Goal: Transaction & Acquisition: Book appointment/travel/reservation

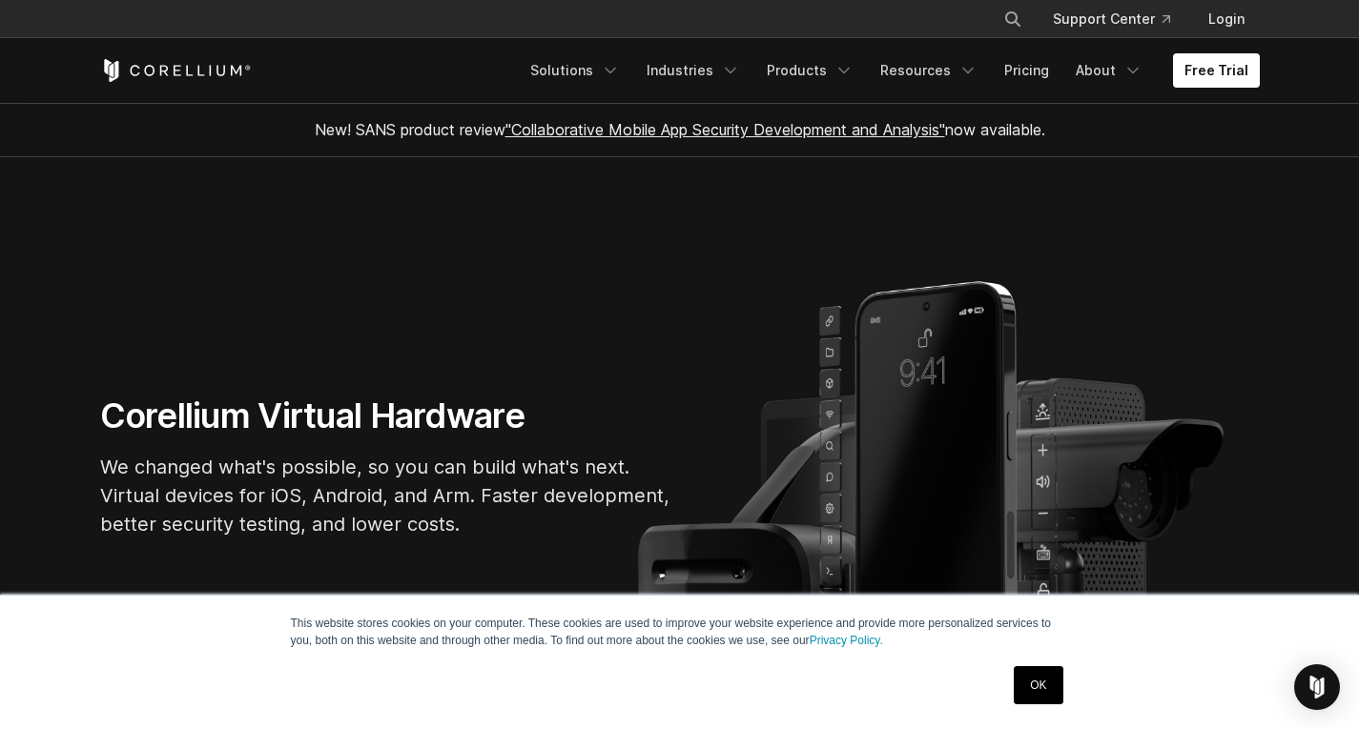
click at [1033, 701] on link "OK" at bounding box center [1038, 685] width 49 height 38
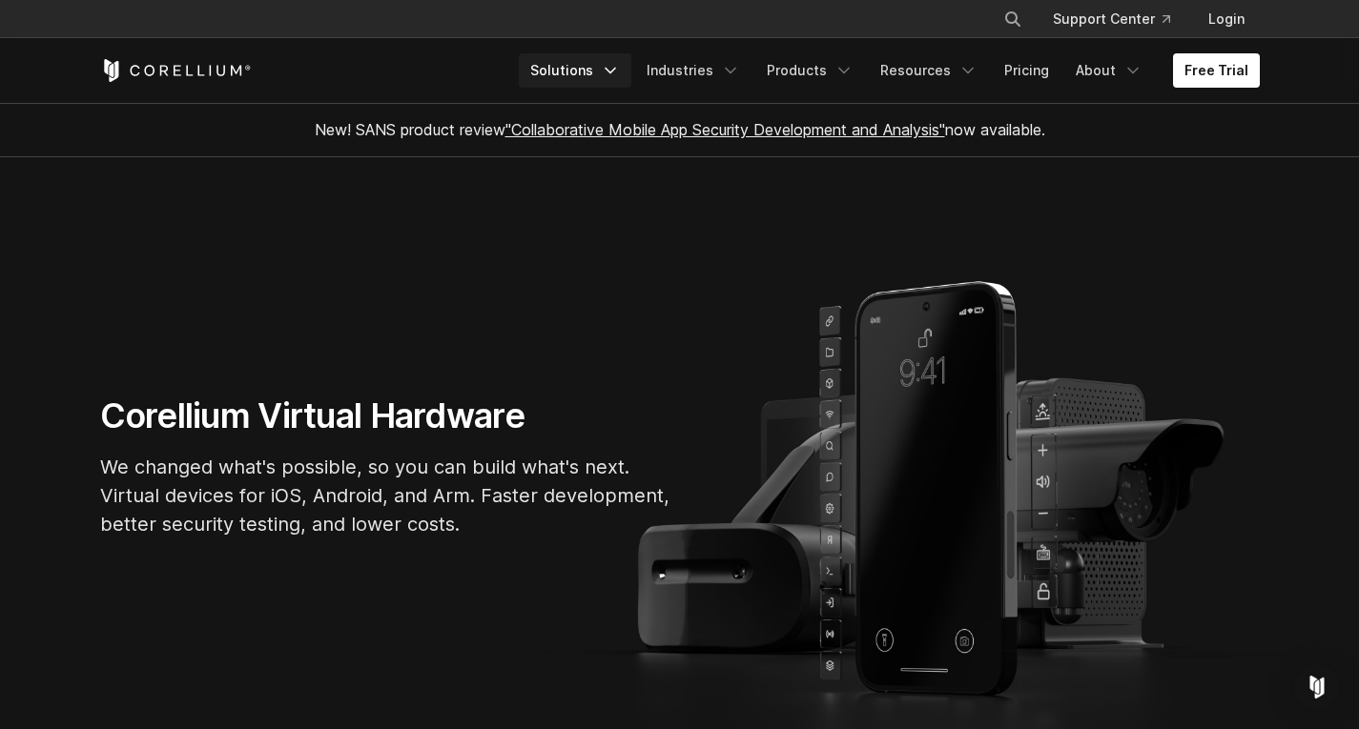
click at [615, 72] on link "Solutions" at bounding box center [575, 70] width 113 height 34
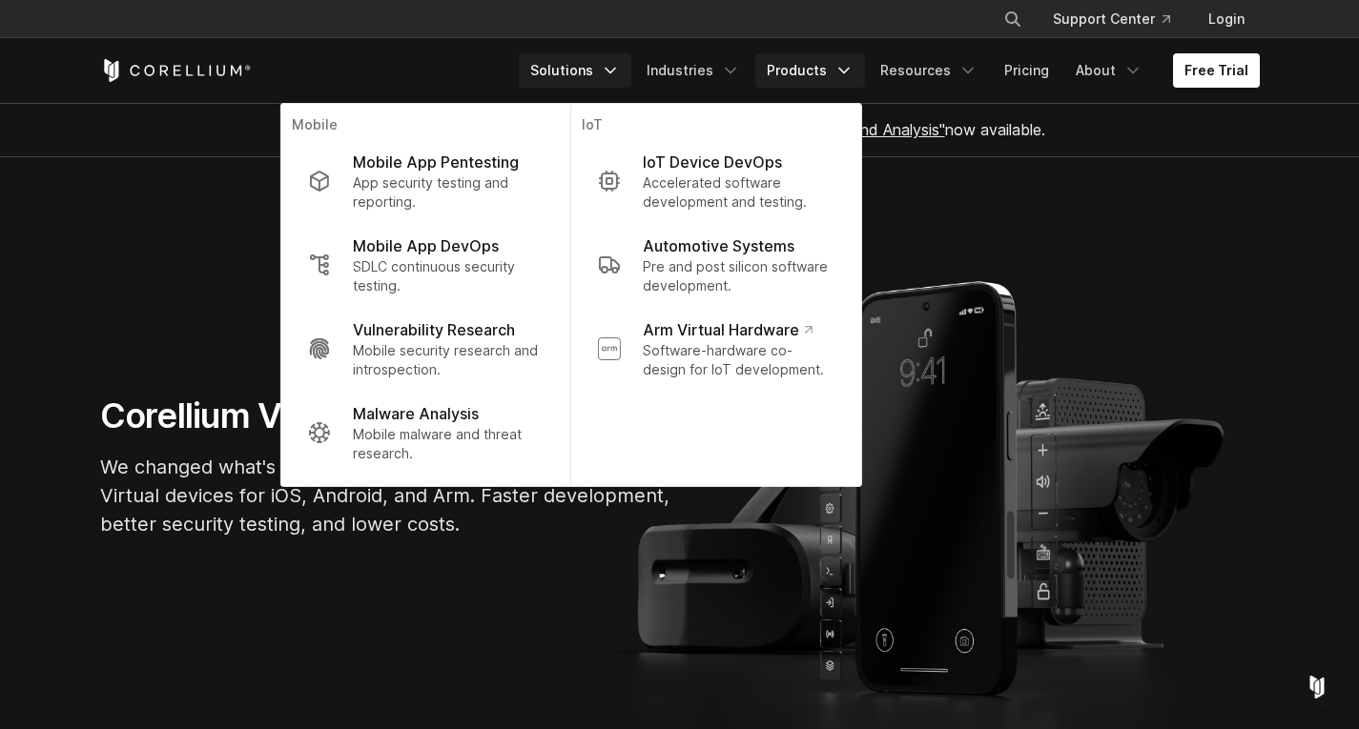
click at [804, 58] on link "Products" at bounding box center [810, 70] width 110 height 34
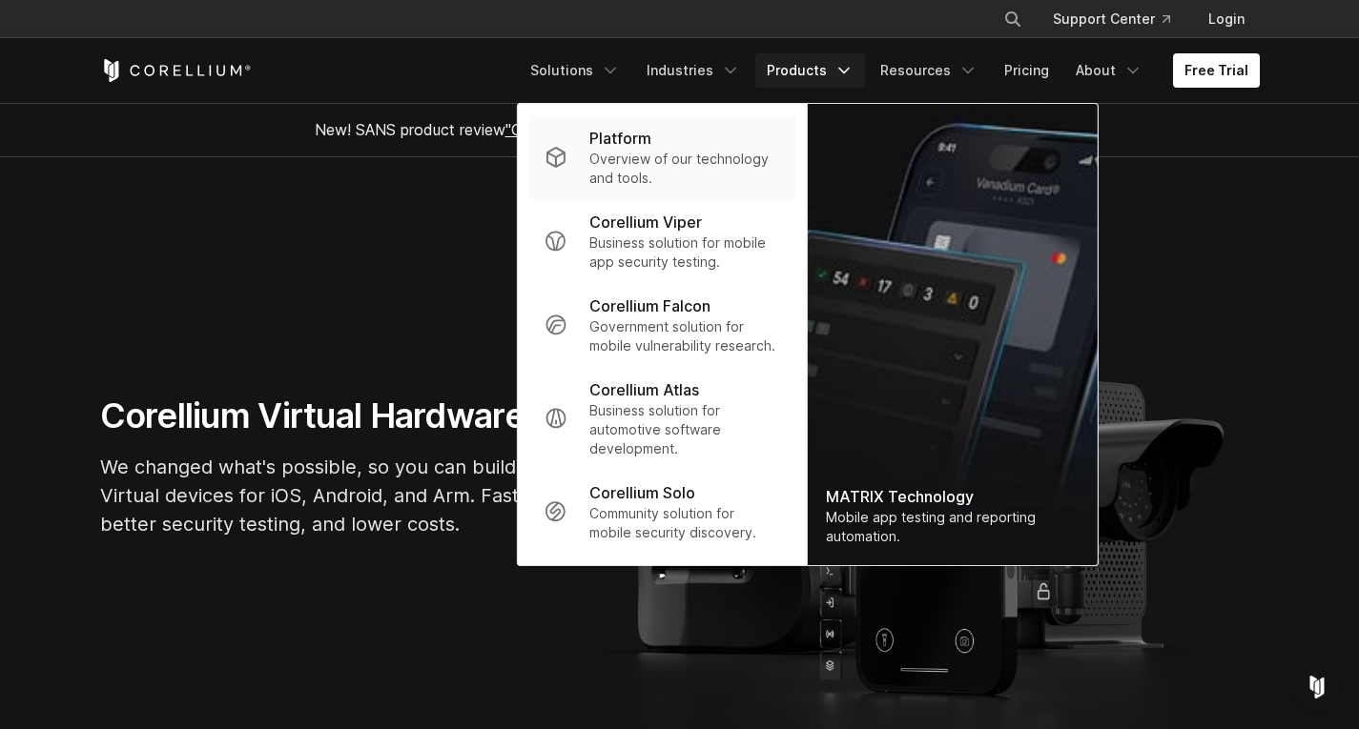
click at [738, 147] on div "Platform" at bounding box center [684, 138] width 190 height 23
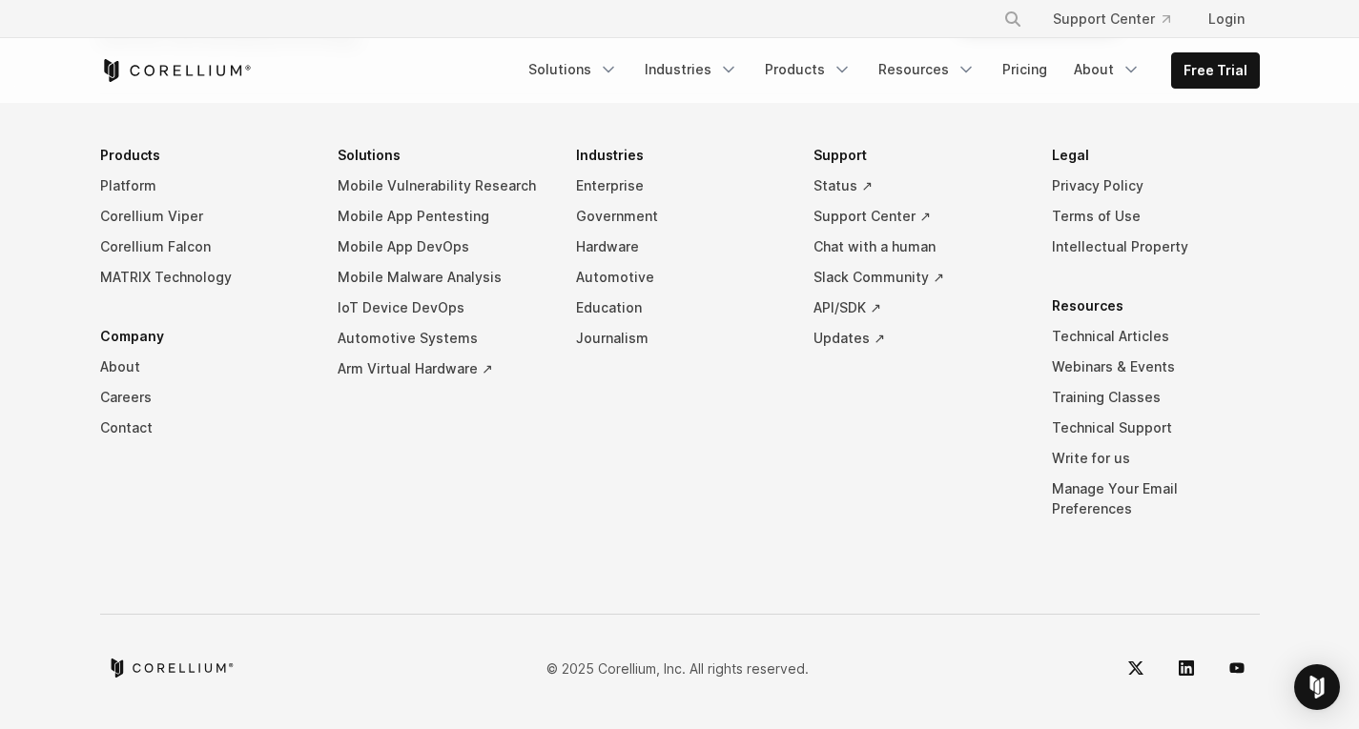
scroll to position [8963, 0]
click at [850, 64] on icon "Navigation Menu" at bounding box center [841, 69] width 19 height 19
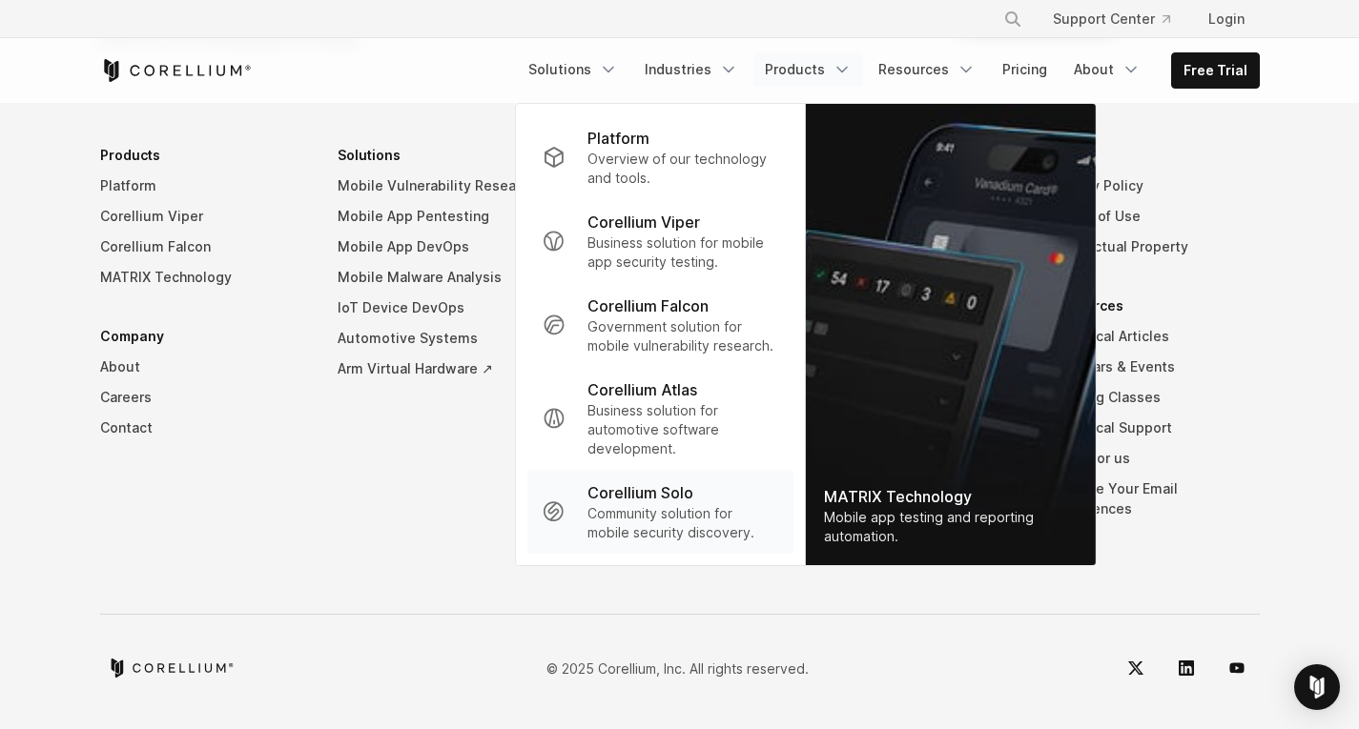
click at [693, 496] on p "Corellium Solo" at bounding box center [640, 492] width 106 height 23
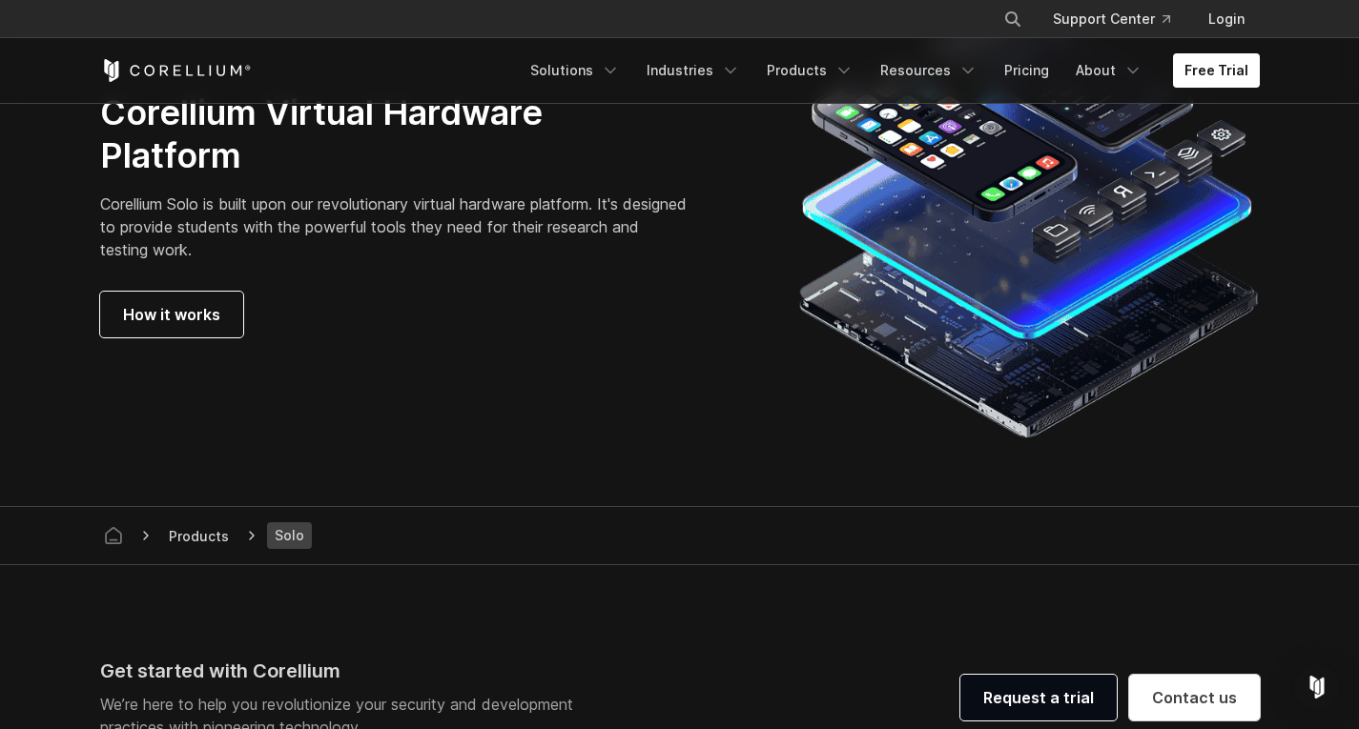
scroll to position [3432, 0]
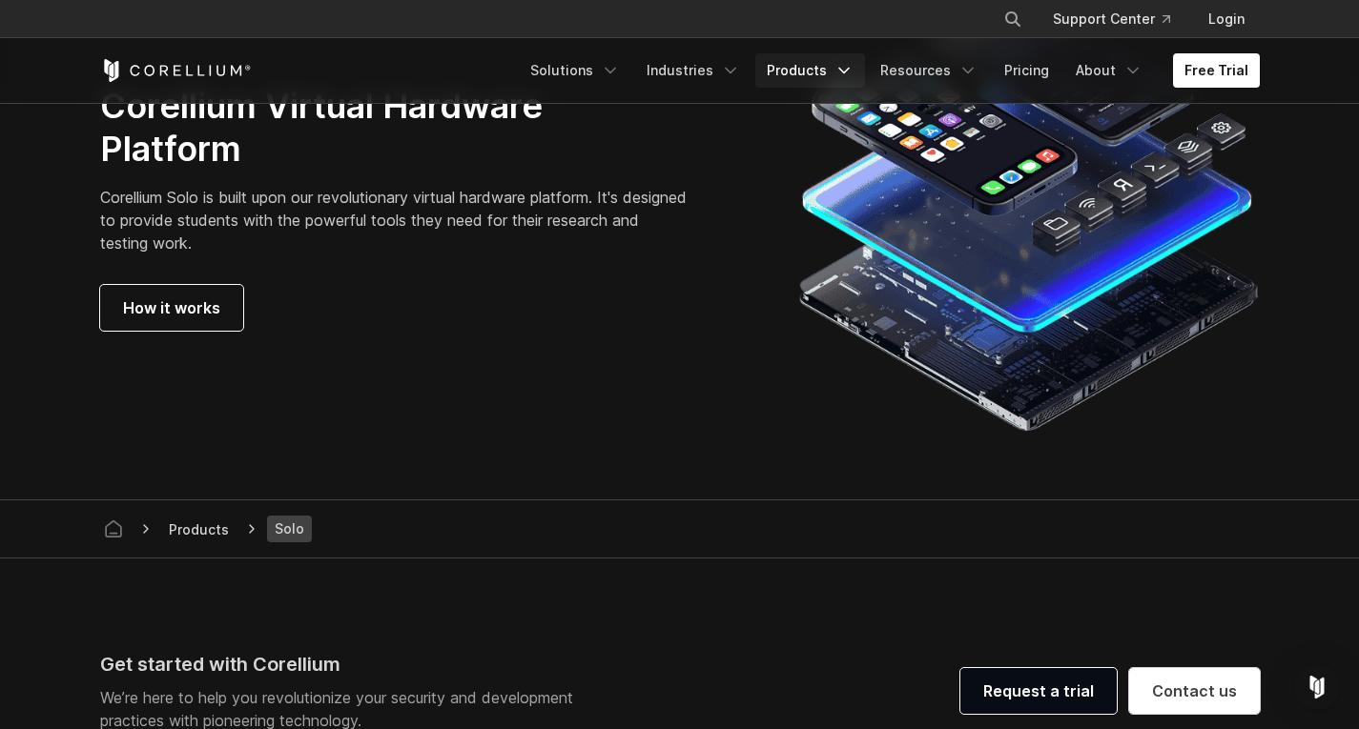
click at [812, 76] on link "Products" at bounding box center [810, 70] width 110 height 34
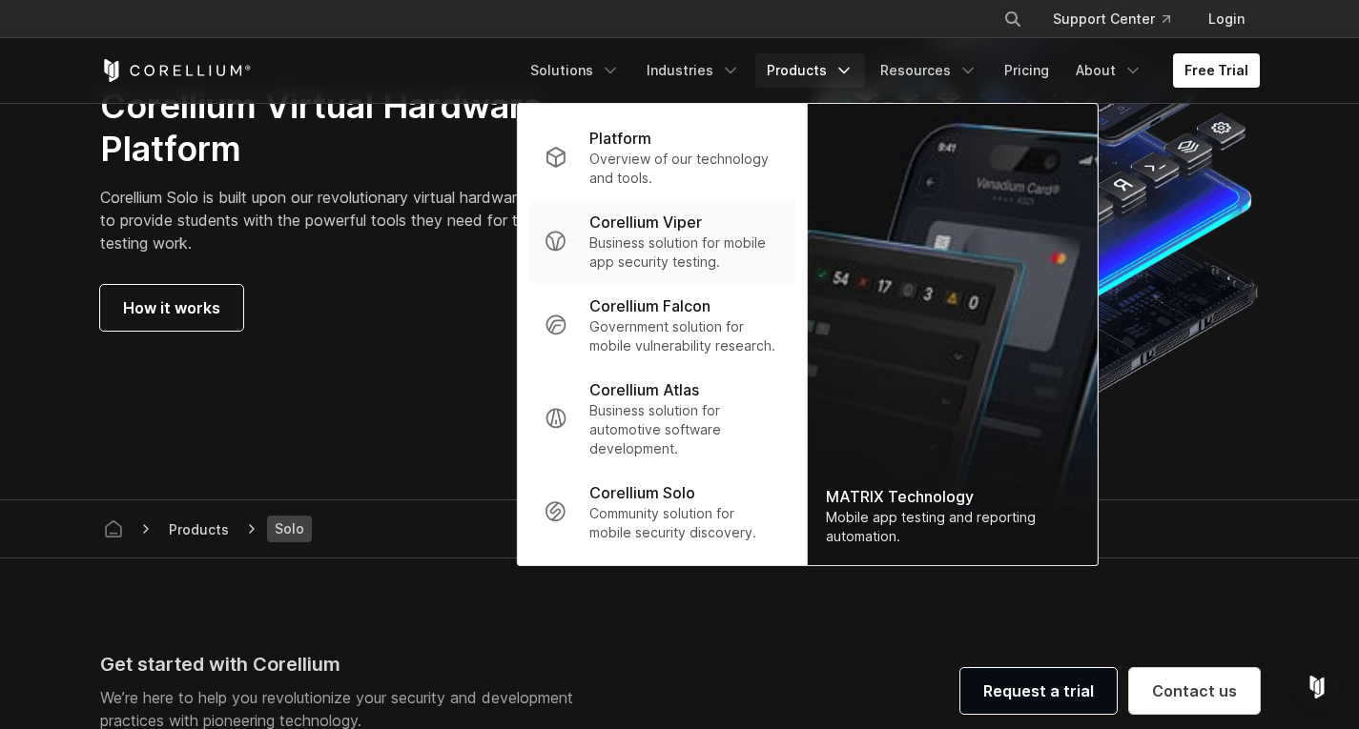
click at [697, 255] on p "Business solution for mobile app security testing." at bounding box center [684, 253] width 190 height 38
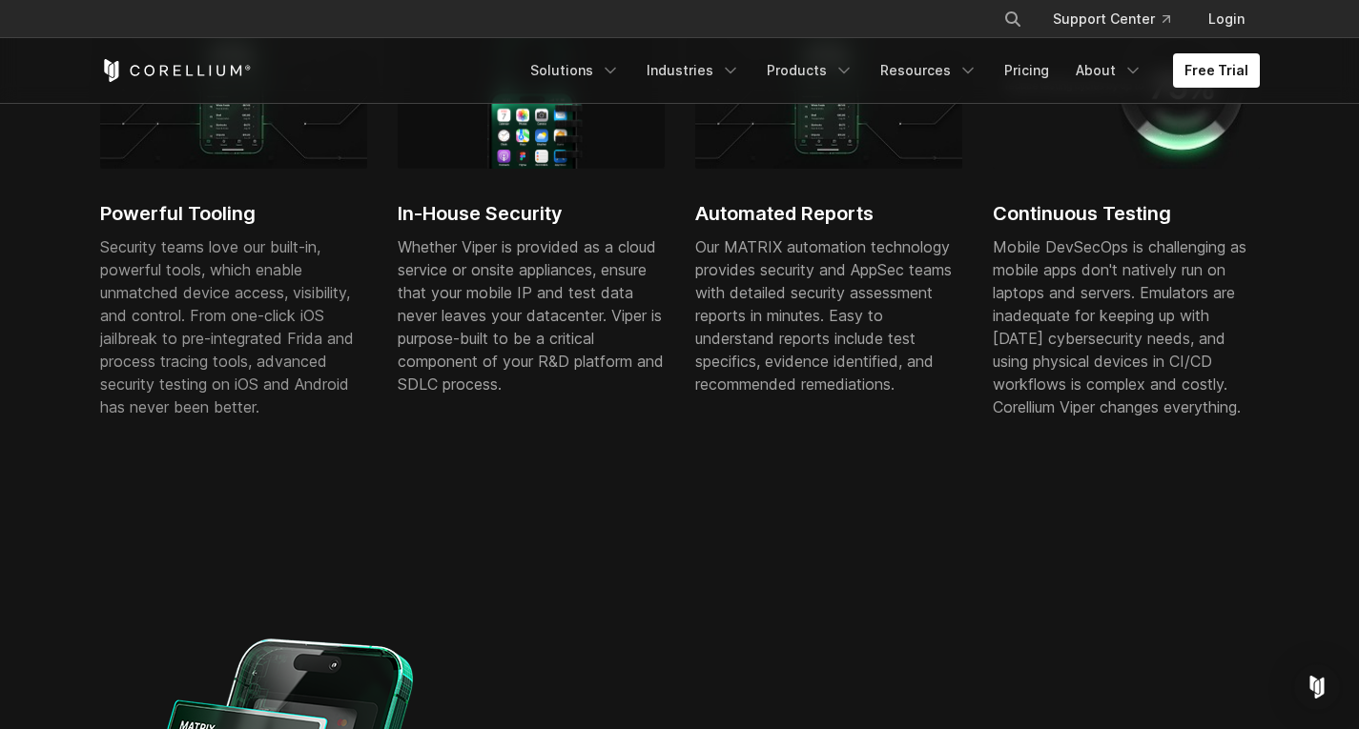
scroll to position [1430, 0]
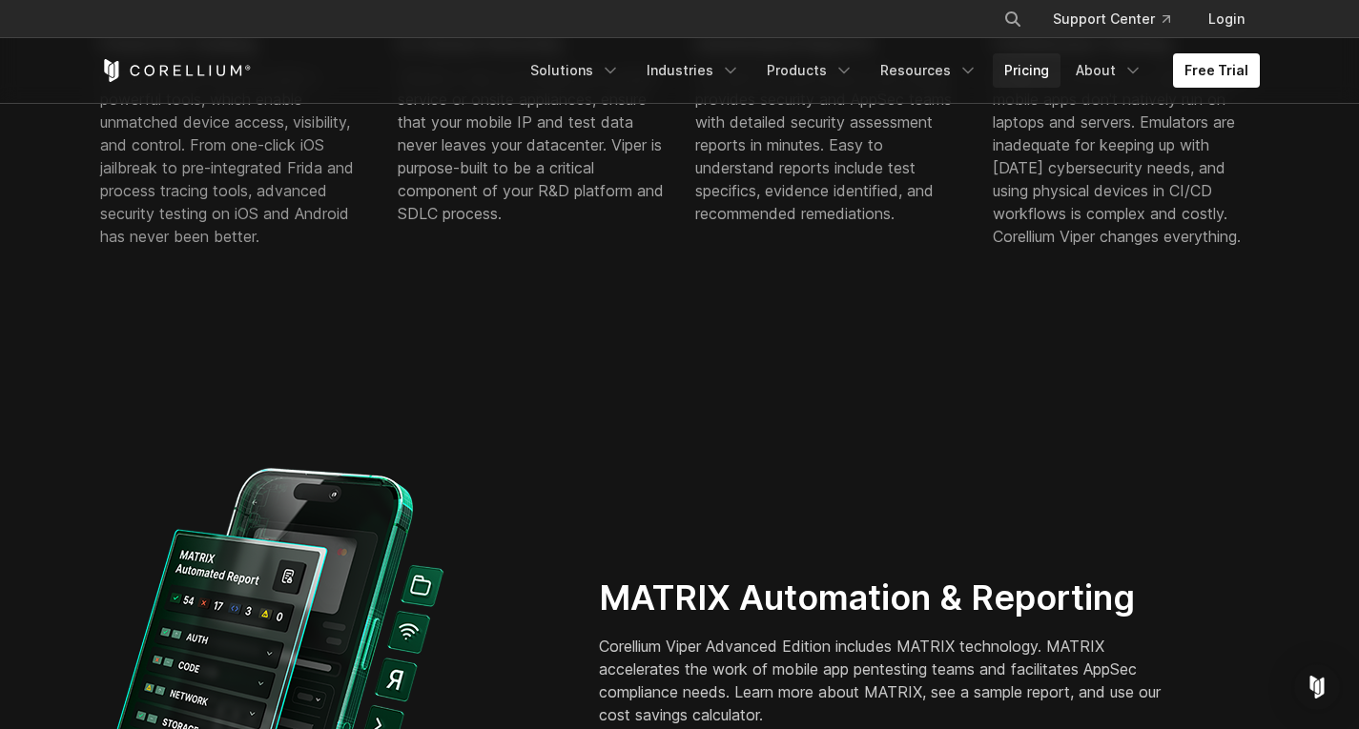
click at [1014, 70] on link "Pricing" at bounding box center [1027, 70] width 68 height 34
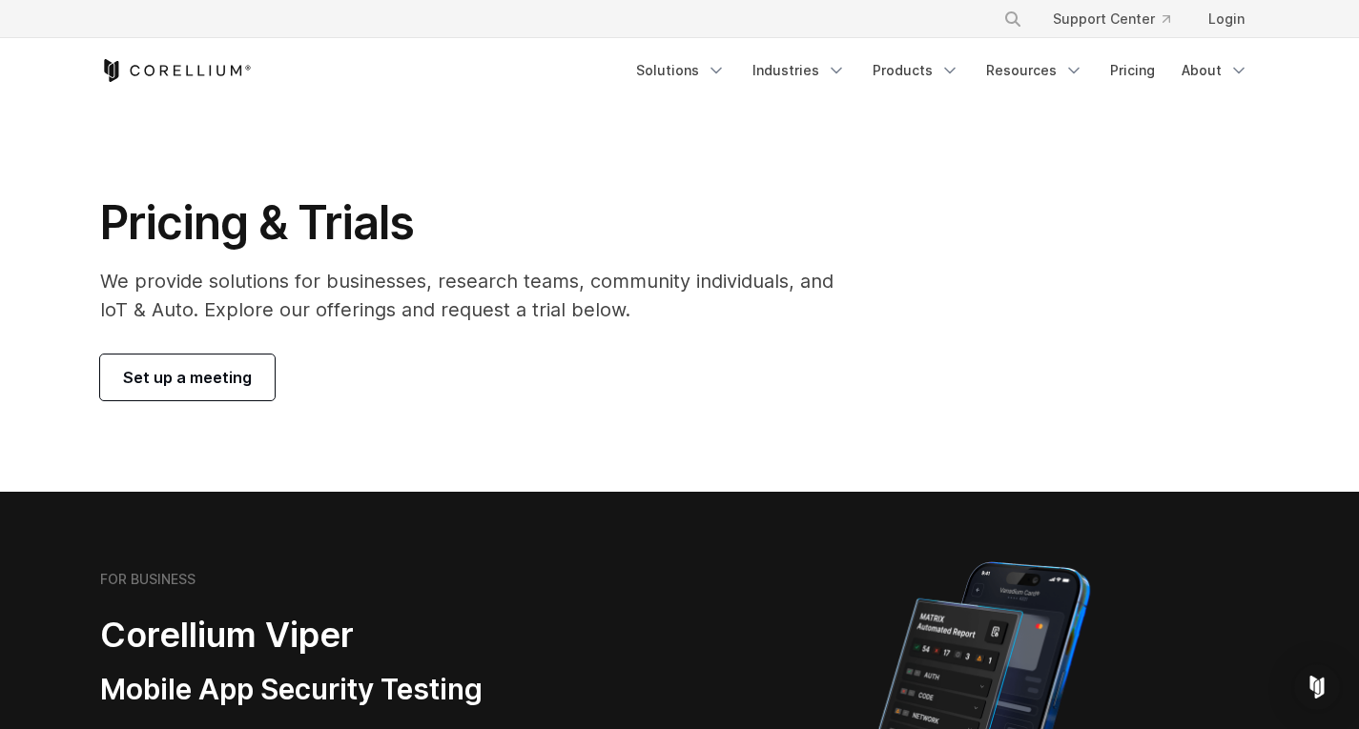
click at [243, 373] on span "Set up a meeting" at bounding box center [187, 377] width 129 height 23
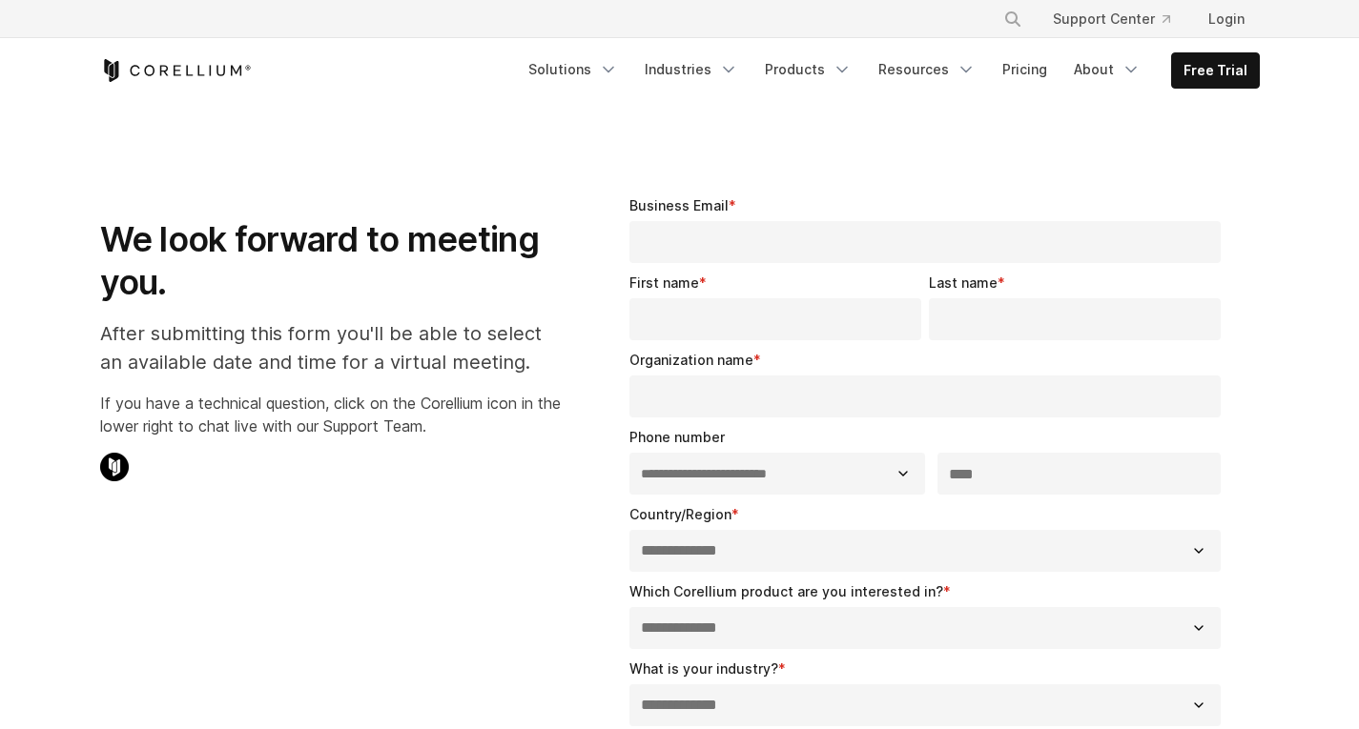
select select "**"
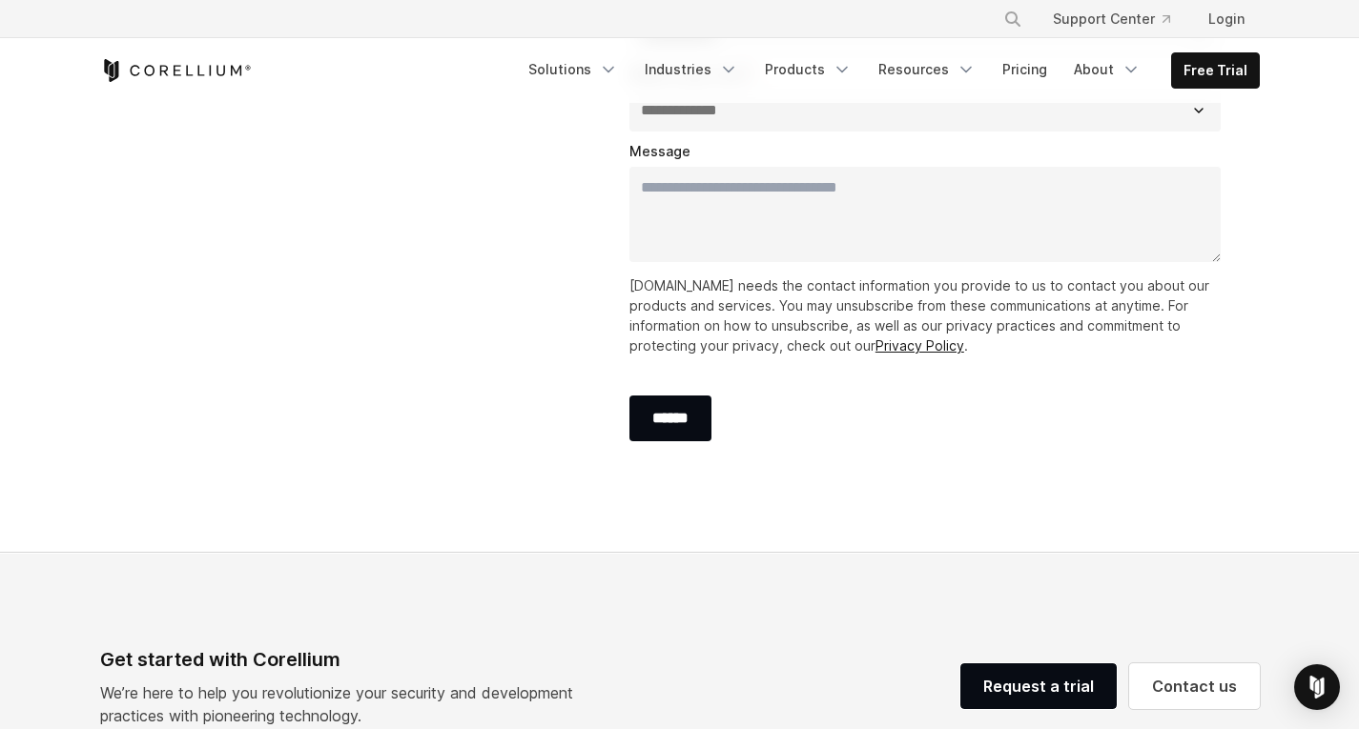
scroll to position [953, 0]
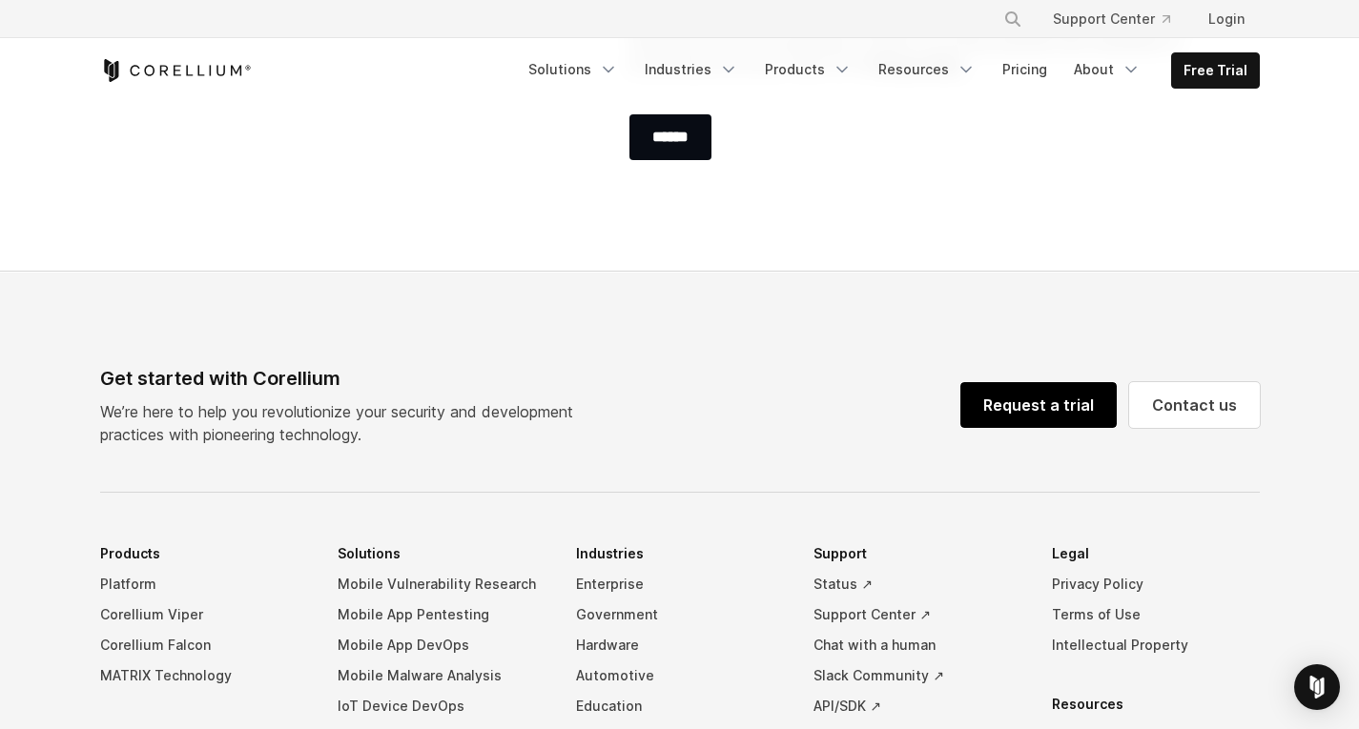
click at [1052, 420] on link "Request a trial" at bounding box center [1038, 405] width 156 height 46
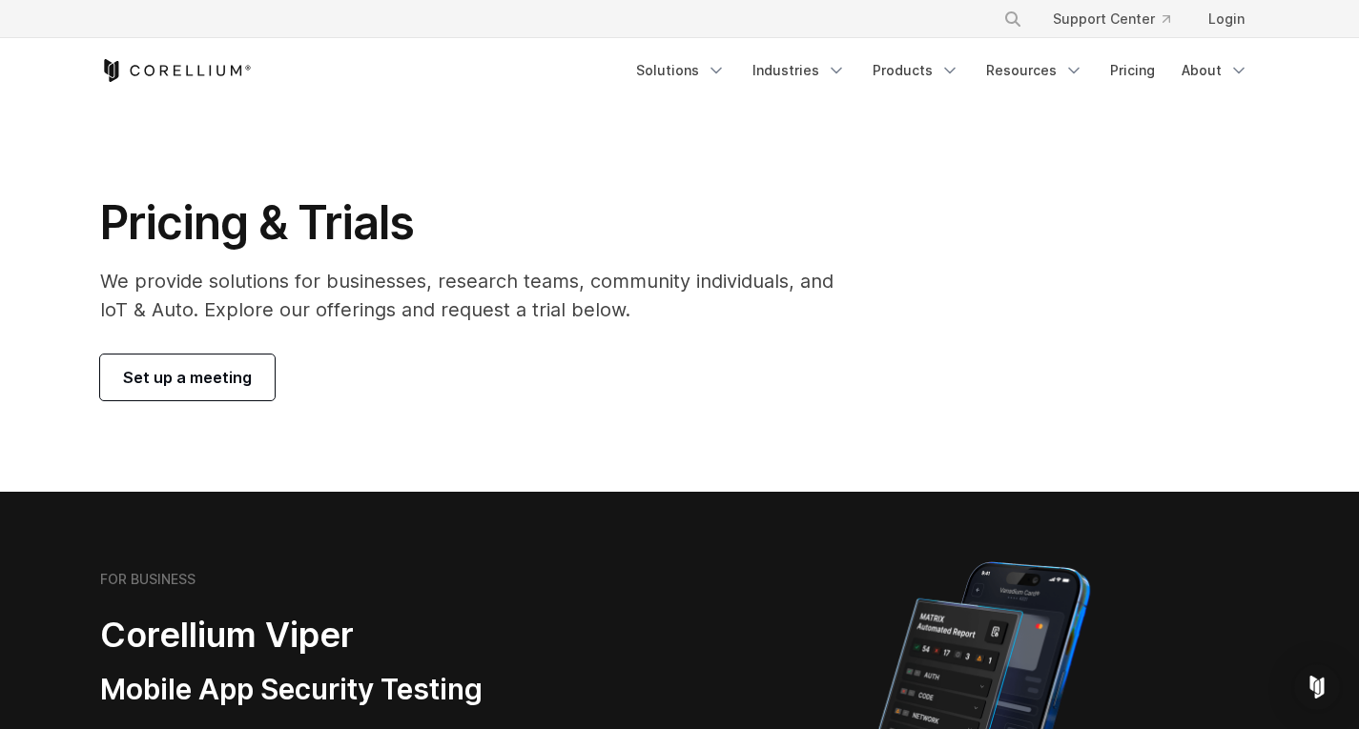
click at [211, 378] on span "Set up a meeting" at bounding box center [187, 377] width 129 height 23
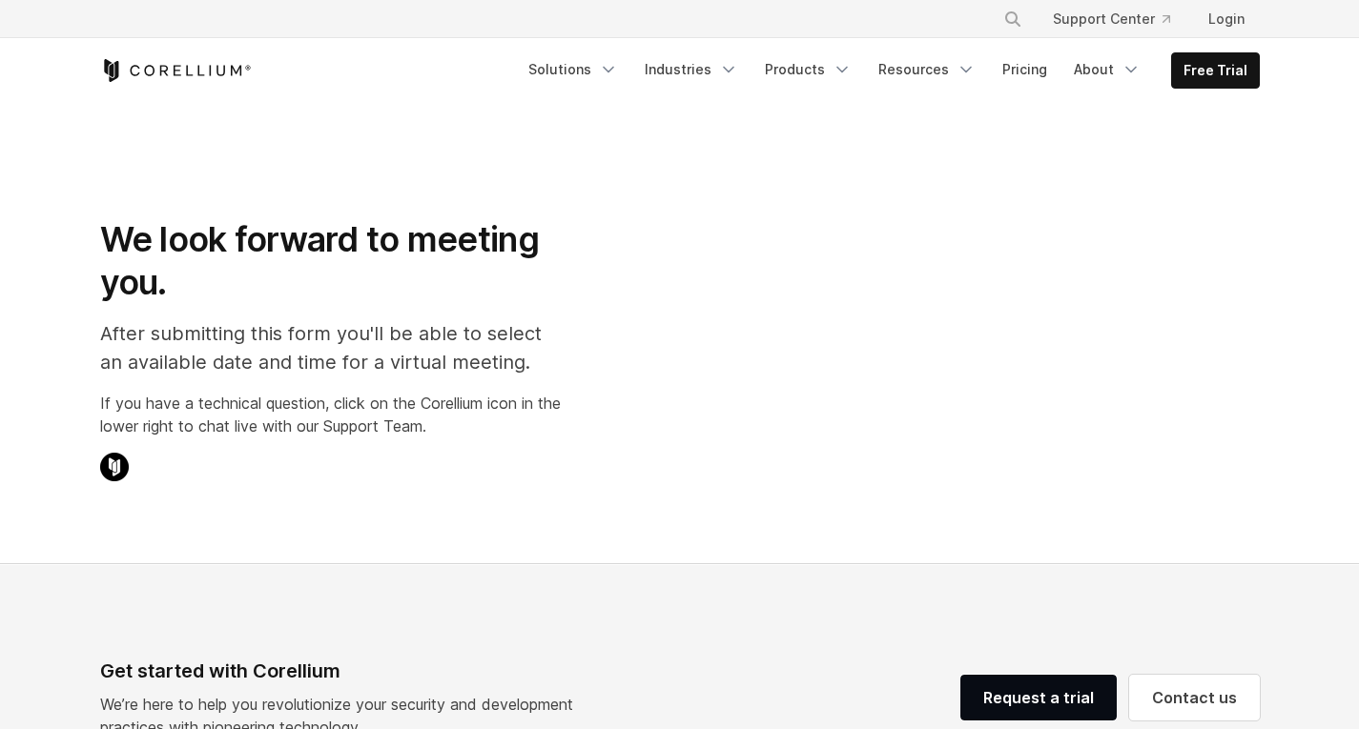
select select "**"
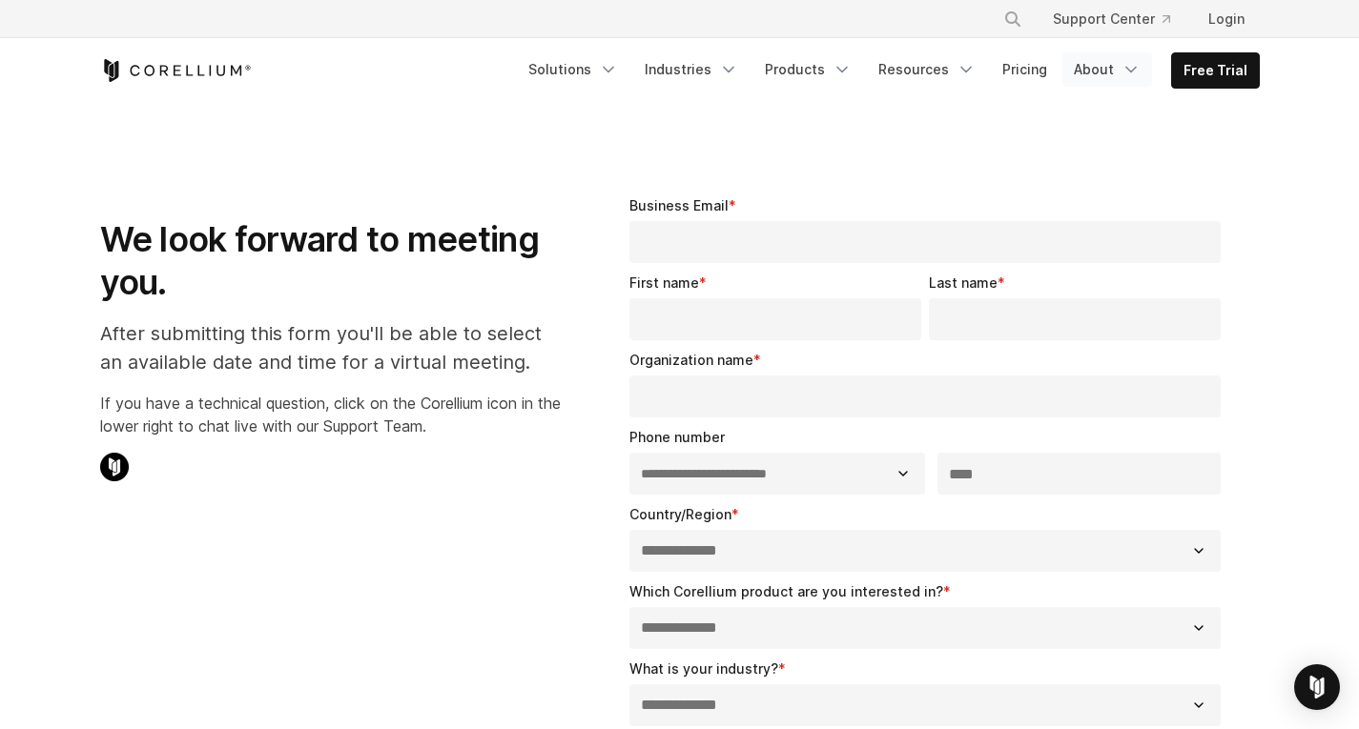
click at [1114, 59] on link "About" at bounding box center [1107, 69] width 90 height 34
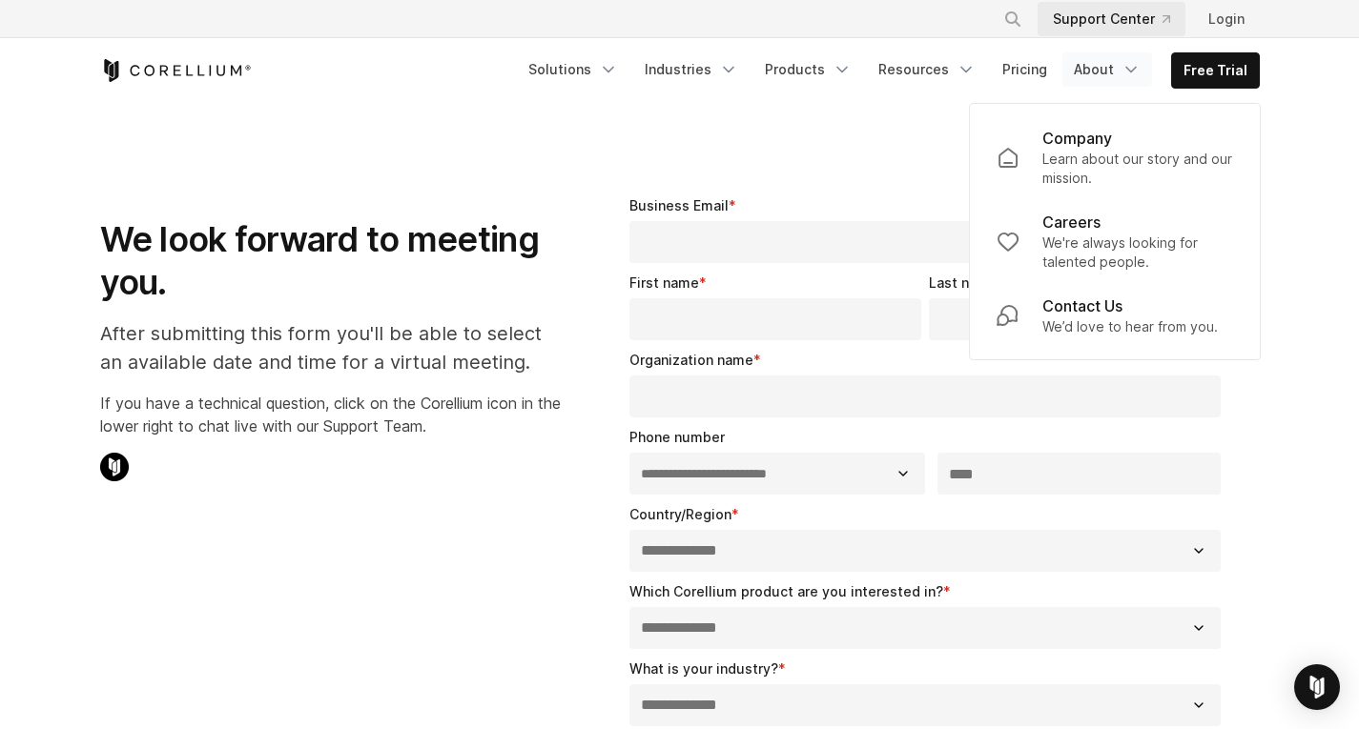
click at [1124, 21] on link "Support Center" at bounding box center [1111, 19] width 148 height 34
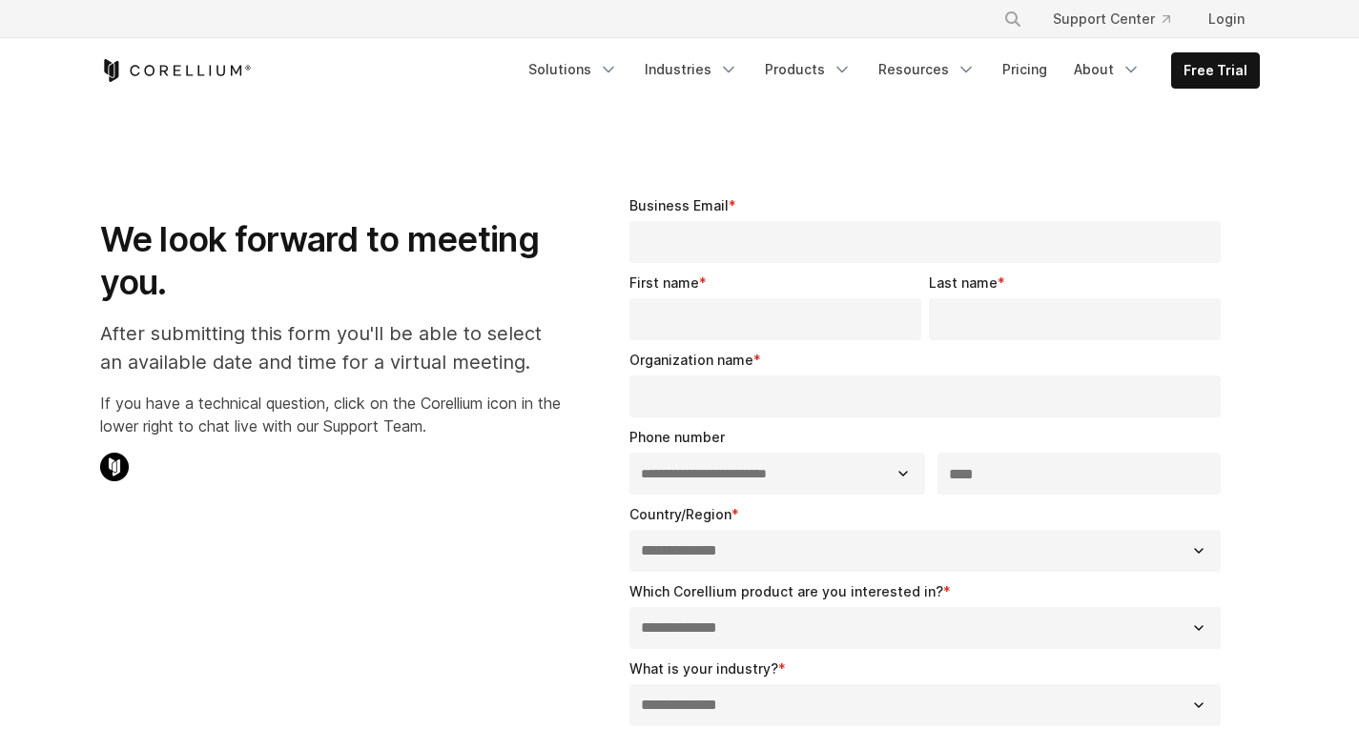
select select "**"
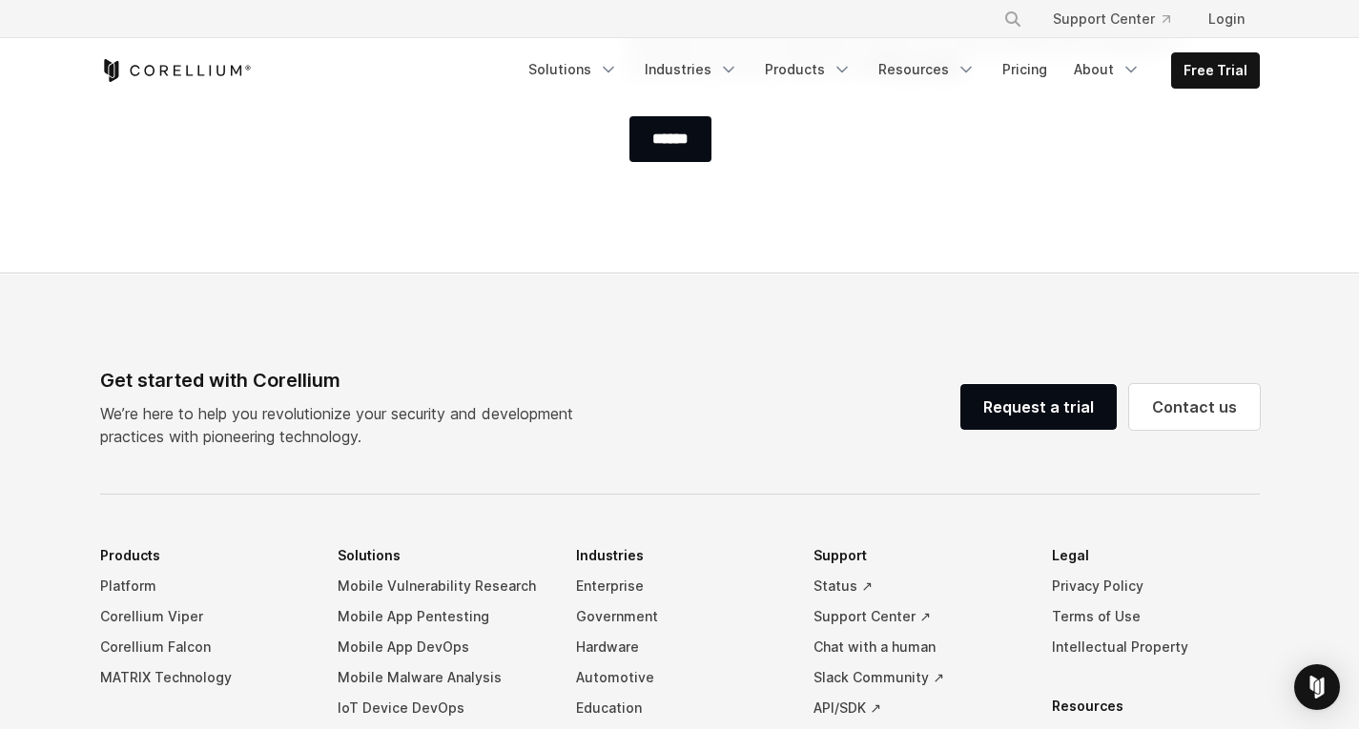
click at [174, 62] on icon "Corellium Home" at bounding box center [176, 70] width 152 height 23
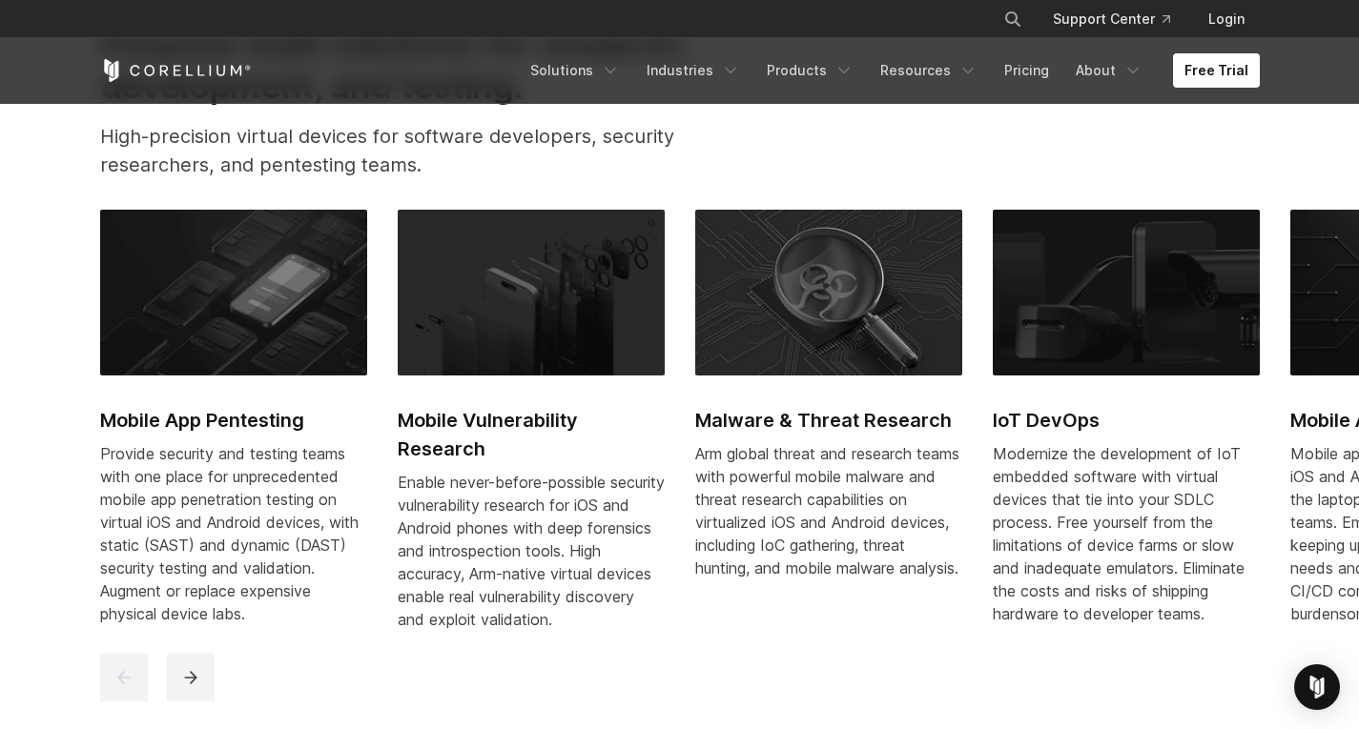
scroll to position [858, 0]
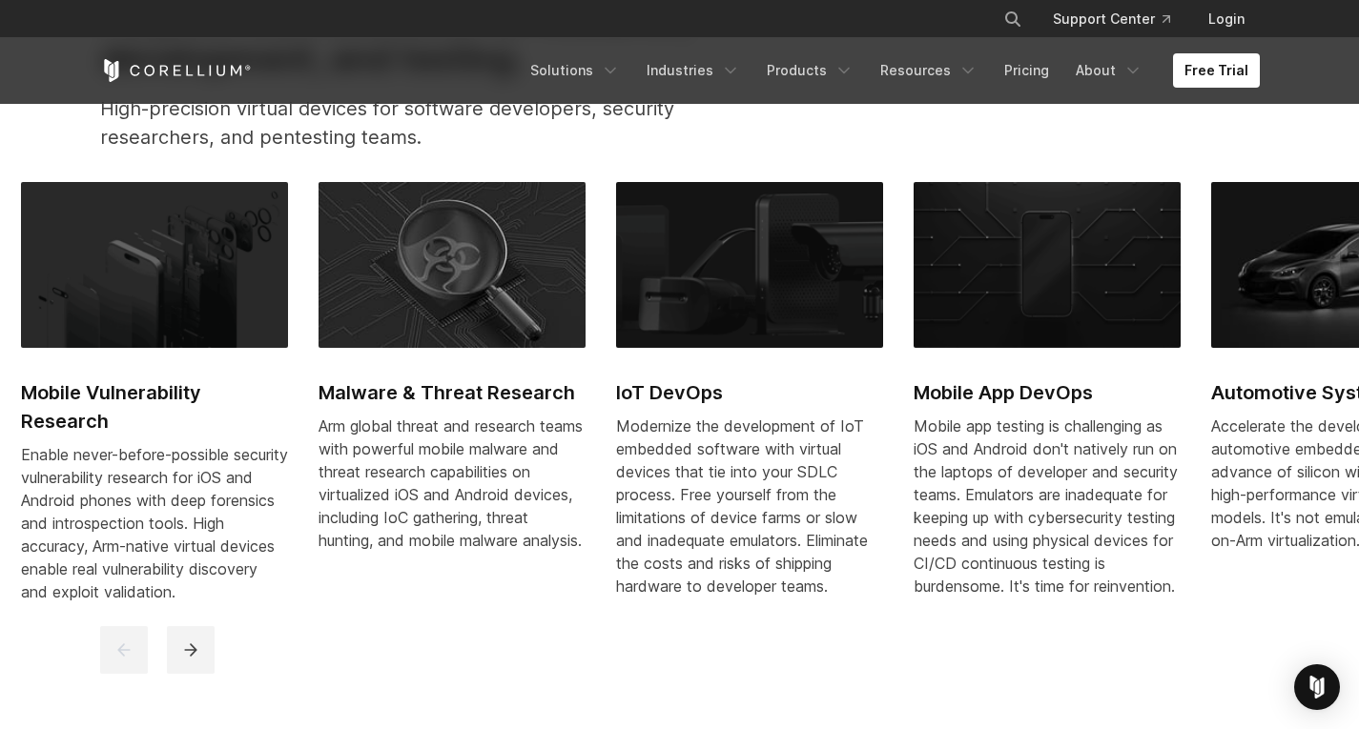
drag, startPoint x: 884, startPoint y: 506, endPoint x: 507, endPoint y: 522, distance: 377.0
click at [507, 522] on div "Arm global threat and research teams with powerful mobile malware and threat re…" at bounding box center [451, 483] width 267 height 137
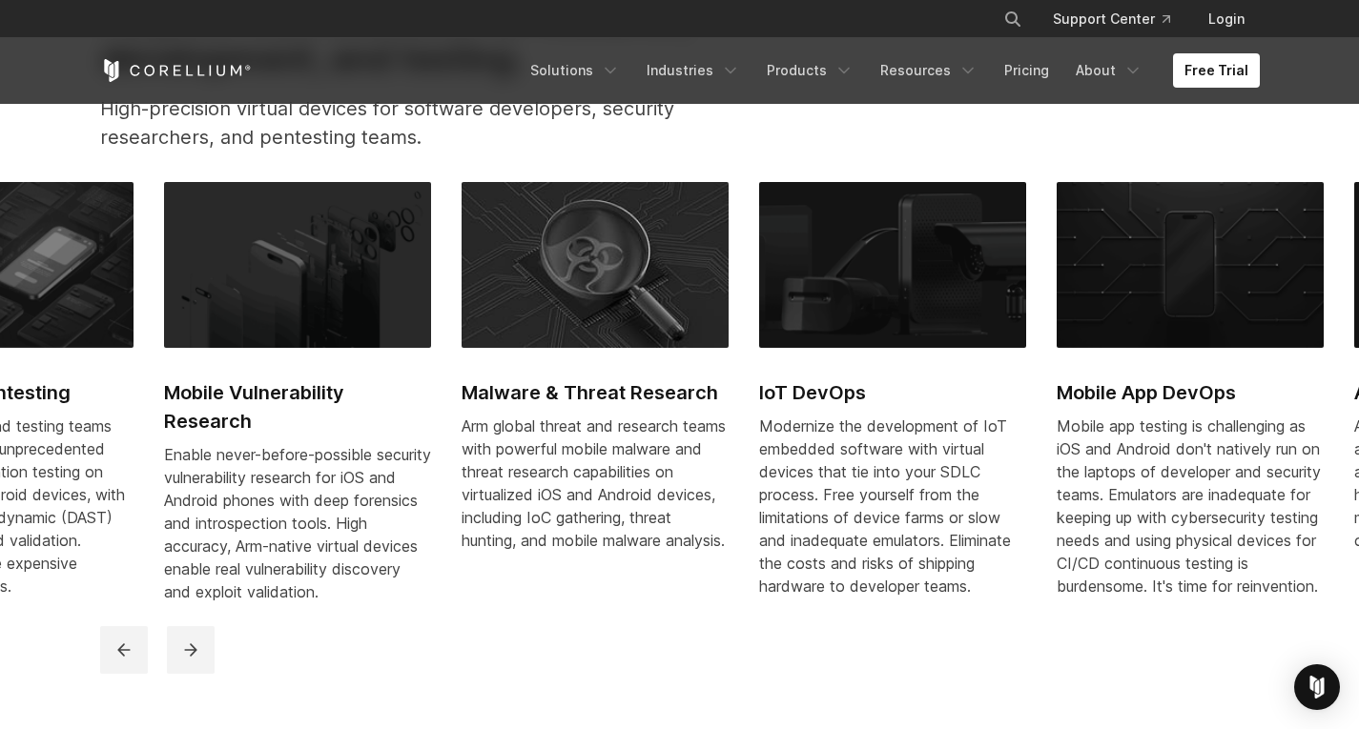
drag, startPoint x: 887, startPoint y: 458, endPoint x: 951, endPoint y: 511, distance: 83.3
click at [951, 511] on div "Modernize the development of IoT embedded software with virtual devices that ti…" at bounding box center [892, 506] width 267 height 183
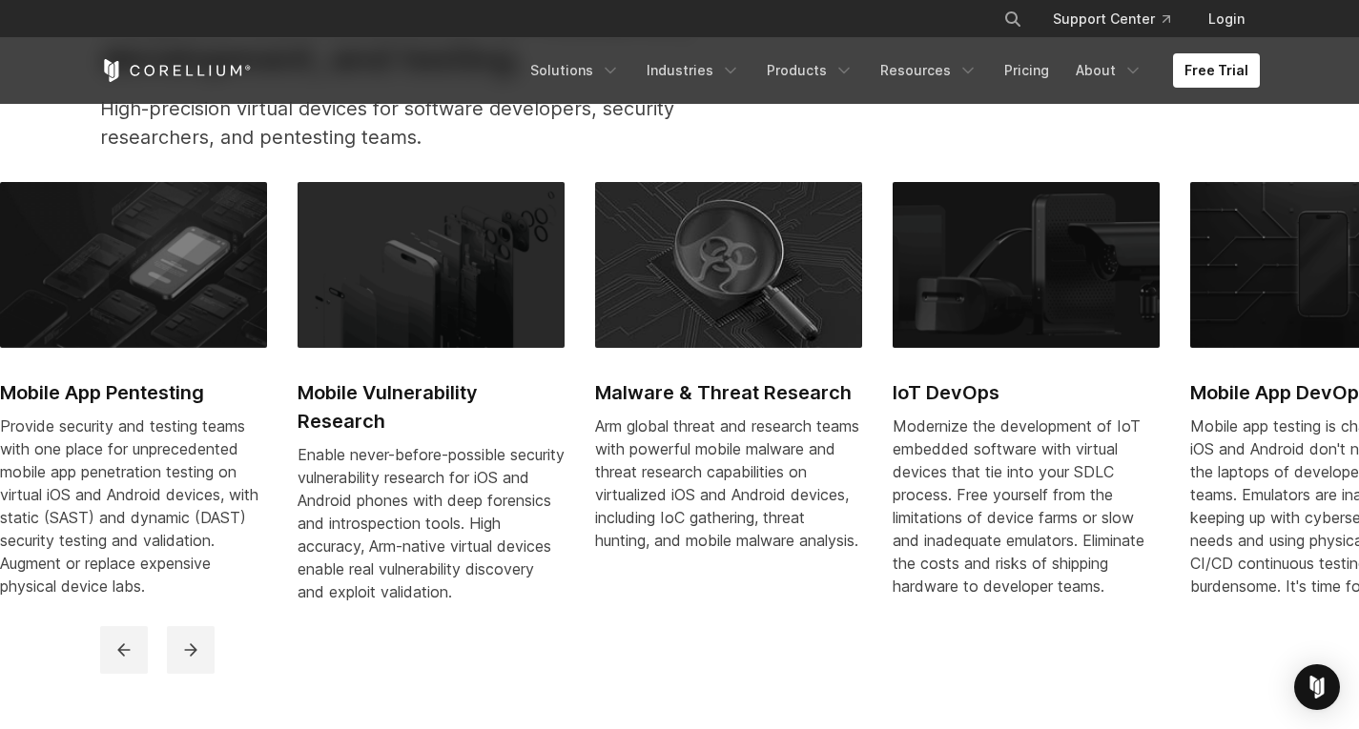
drag, startPoint x: 570, startPoint y: 511, endPoint x: 910, endPoint y: 501, distance: 339.6
click at [862, 501] on div "Arm global threat and research teams with powerful mobile malware and threat re…" at bounding box center [728, 483] width 267 height 137
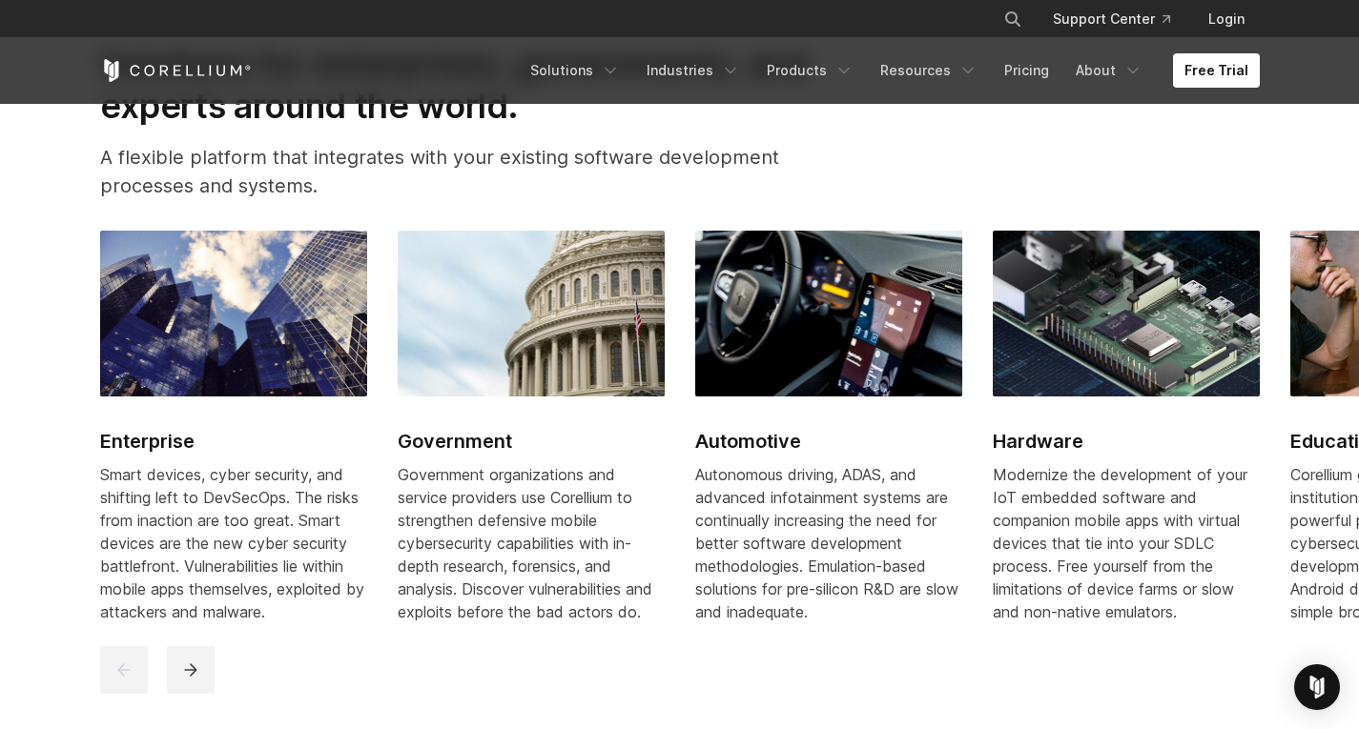
scroll to position [2288, 0]
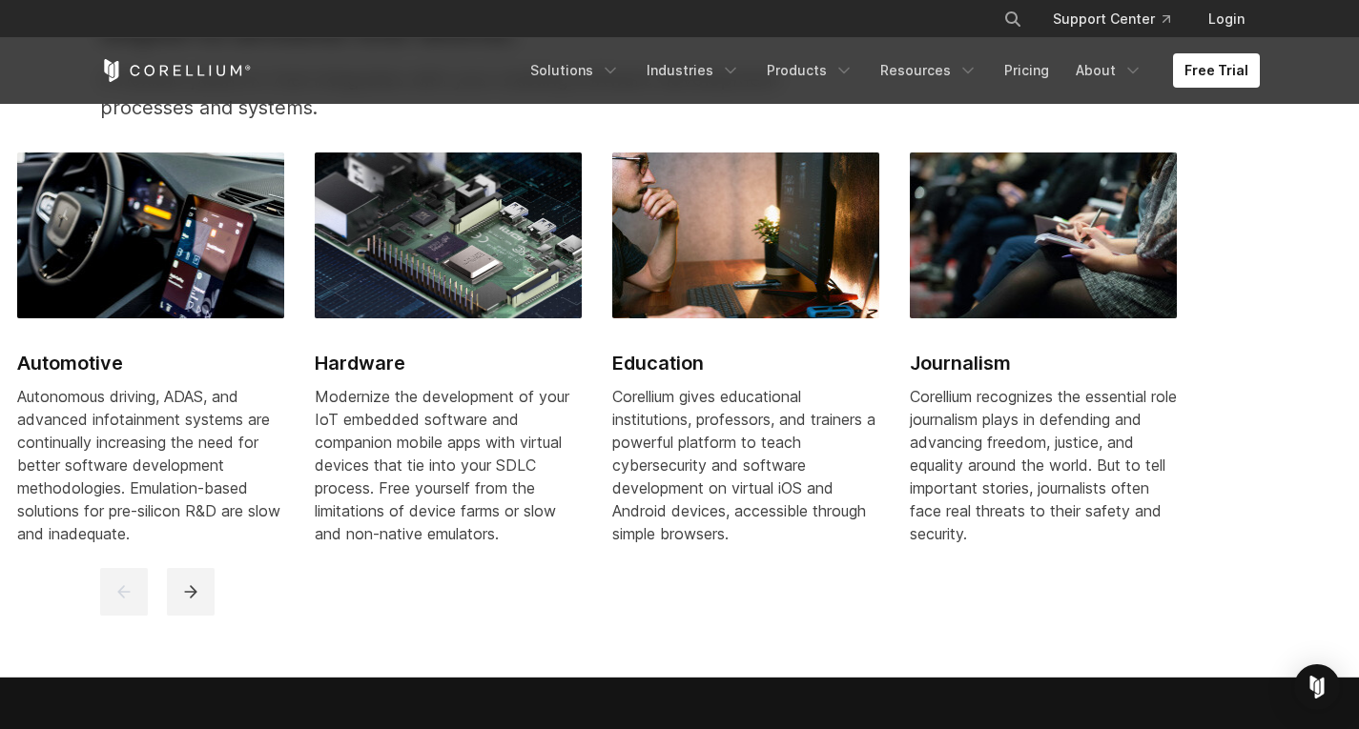
drag, startPoint x: 770, startPoint y: 461, endPoint x: 92, endPoint y: 483, distance: 678.3
click at [92, 483] on div "Autonomous driving, ADAS, and advanced infotainment systems are continually inc…" at bounding box center [150, 465] width 267 height 160
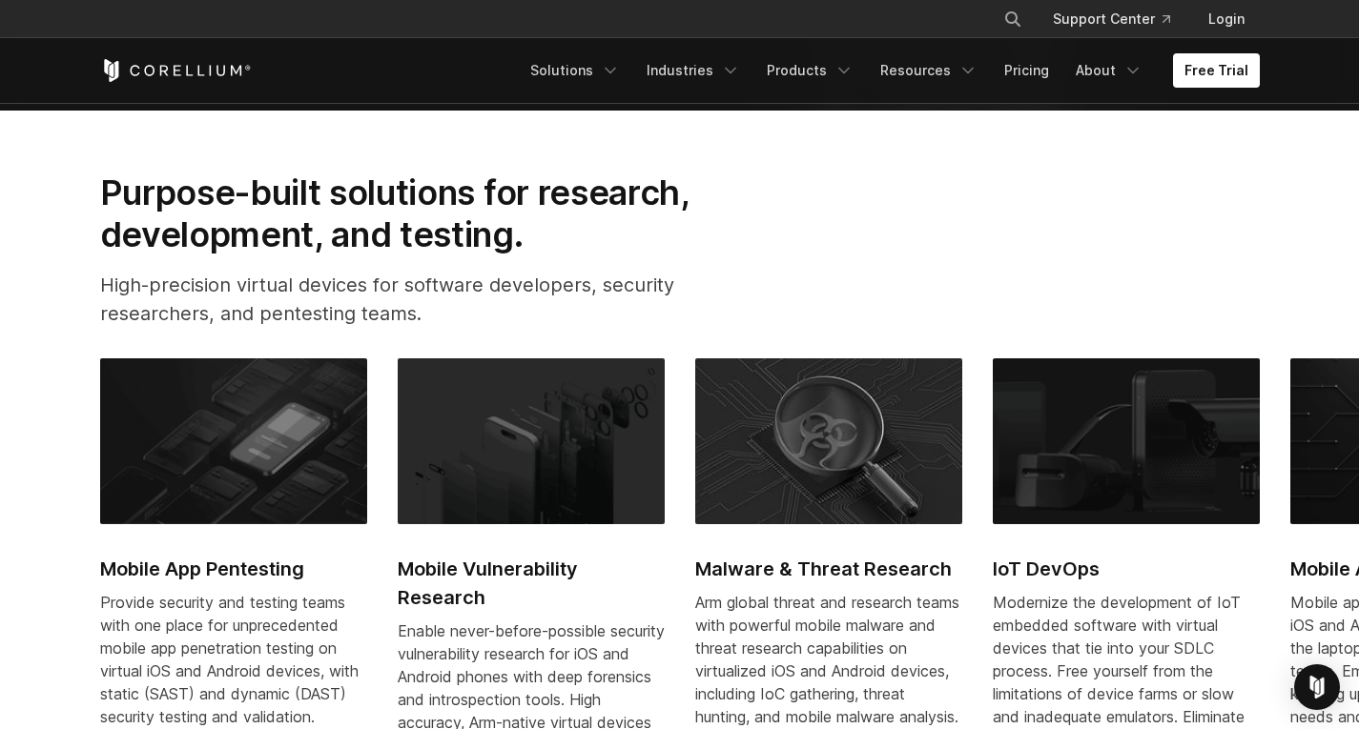
scroll to position [477, 0]
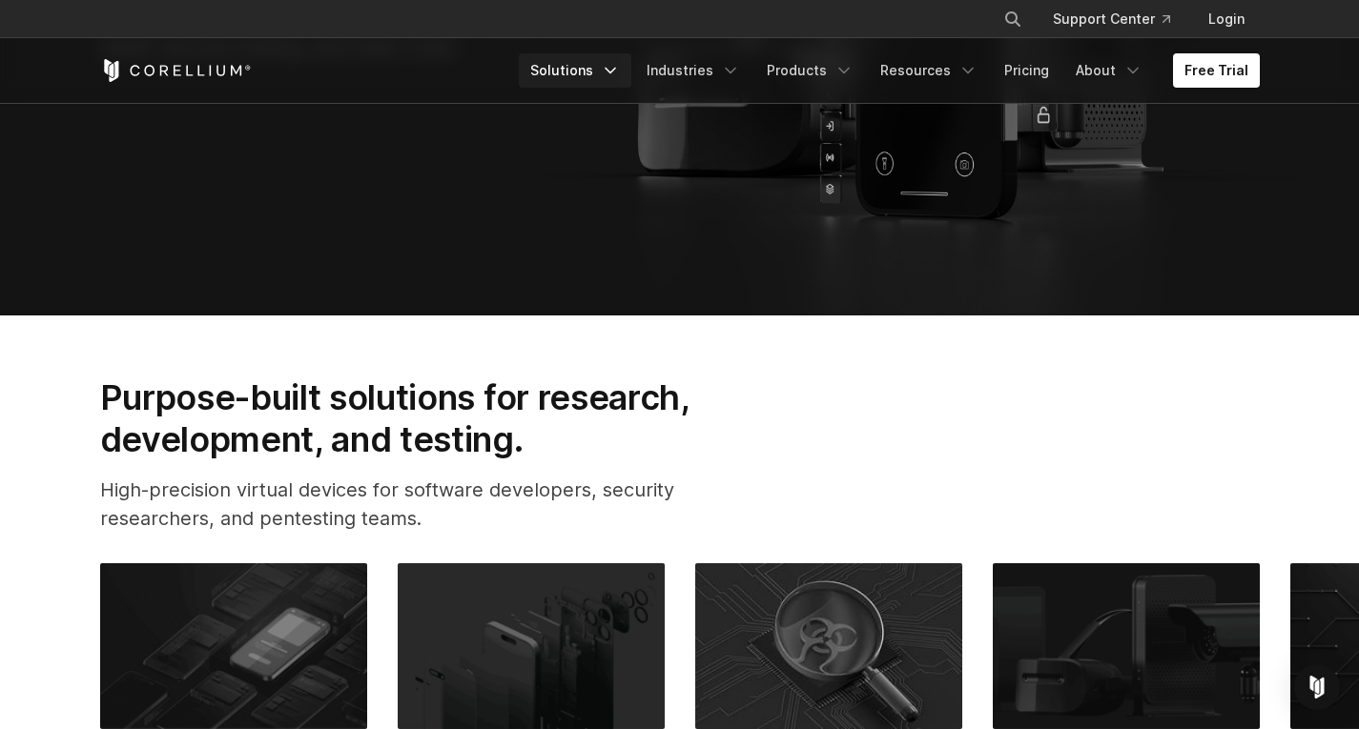
click at [609, 85] on link "Solutions" at bounding box center [575, 70] width 113 height 34
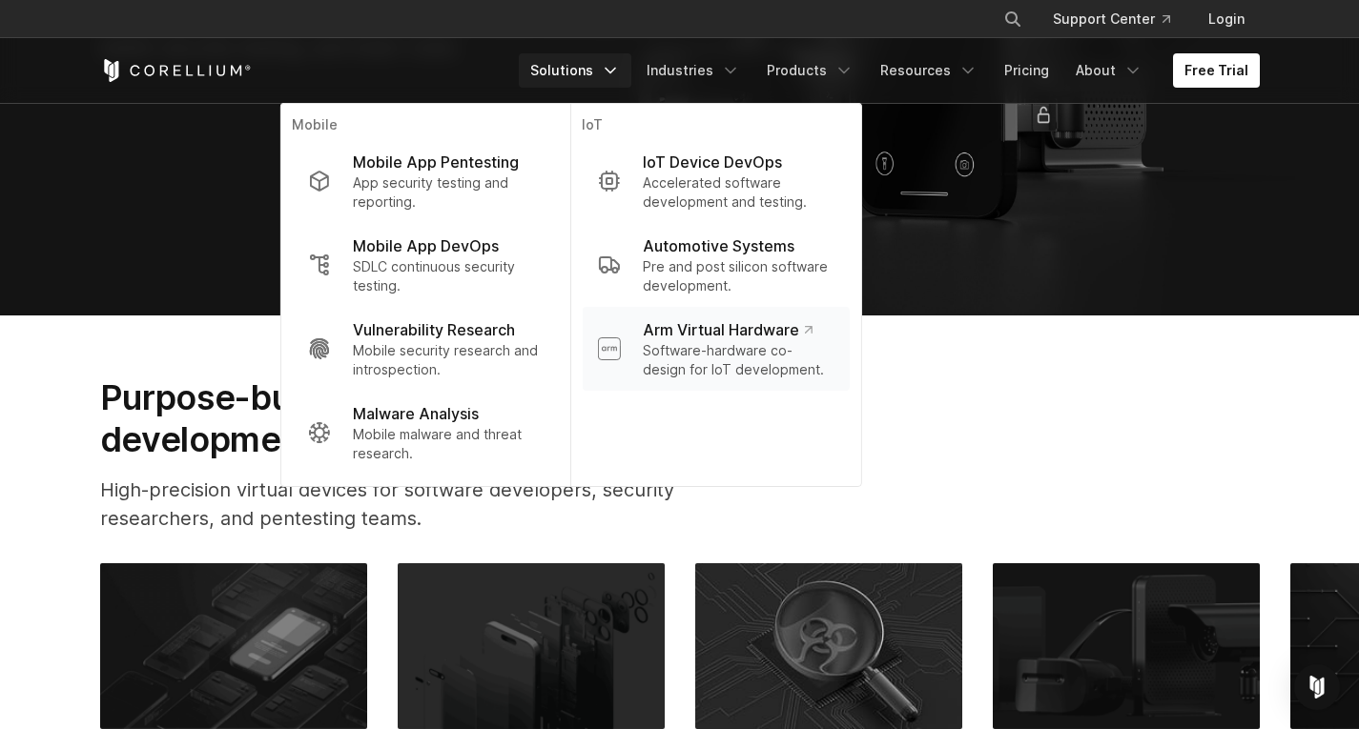
click at [747, 351] on p "Software-hardware co-design for IoT development." at bounding box center [738, 360] width 191 height 38
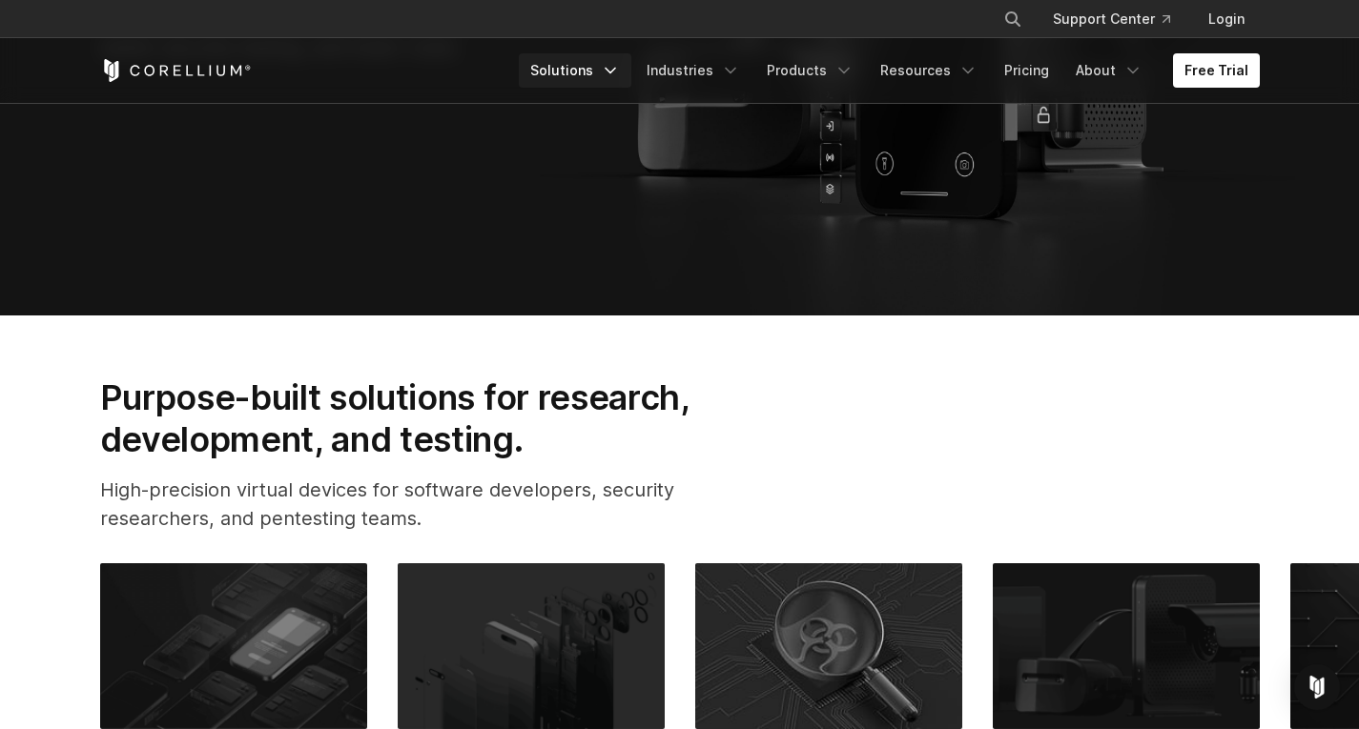
click at [598, 67] on link "Solutions" at bounding box center [575, 70] width 113 height 34
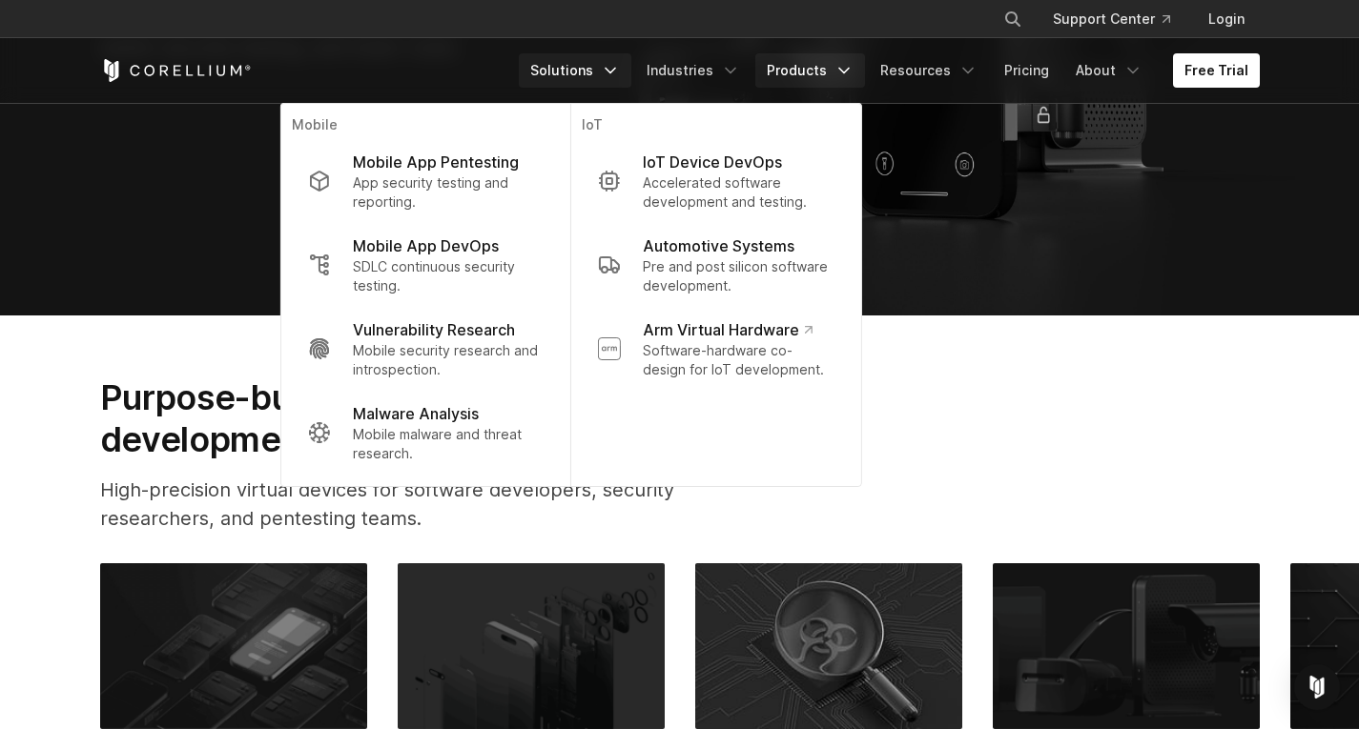
click at [811, 68] on link "Products" at bounding box center [810, 70] width 110 height 34
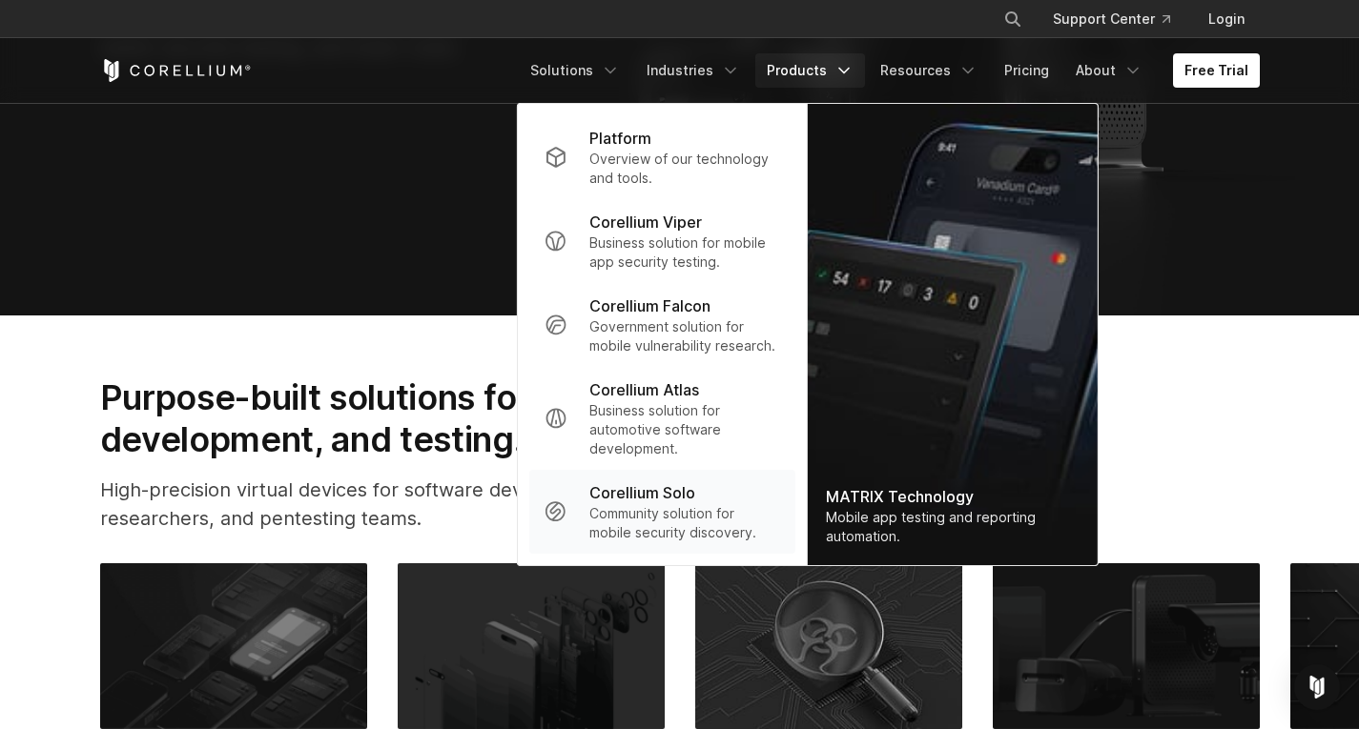
click at [711, 500] on div "Corellium Solo" at bounding box center [684, 492] width 190 height 23
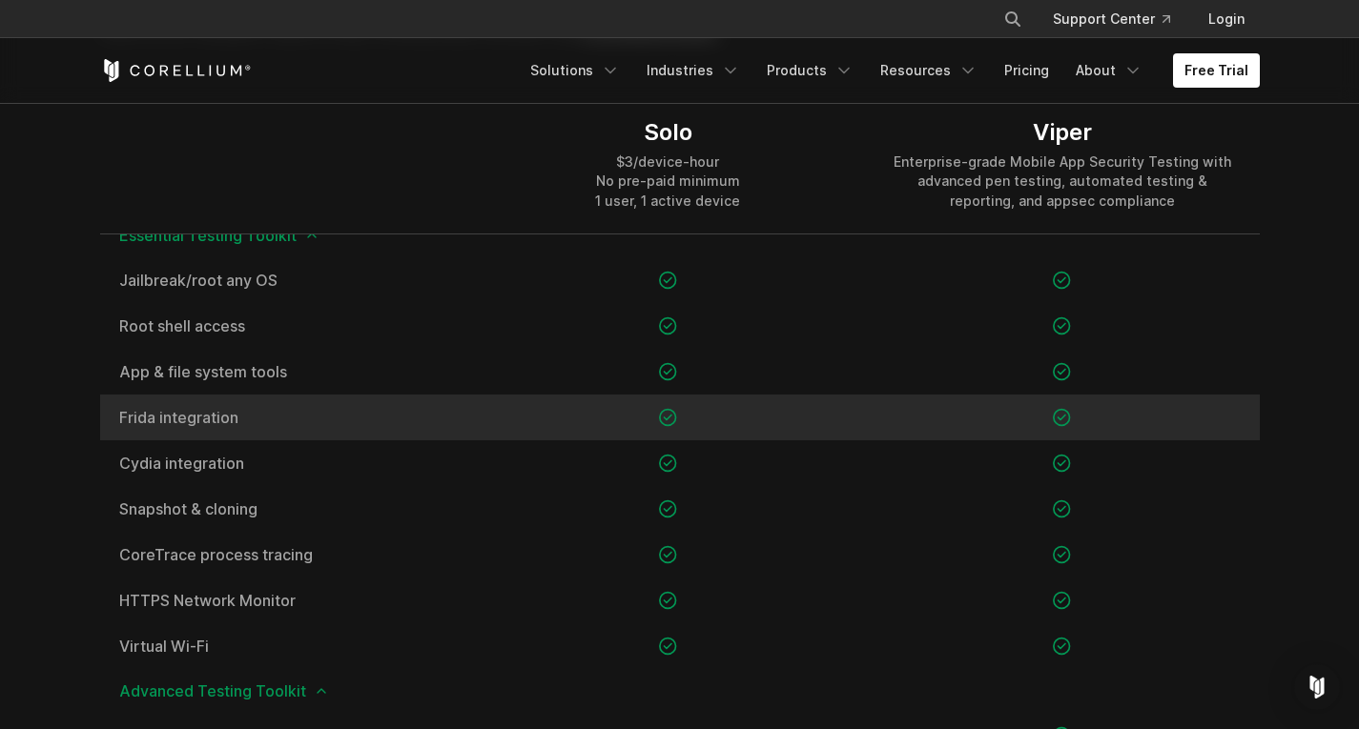
scroll to position [1812, 0]
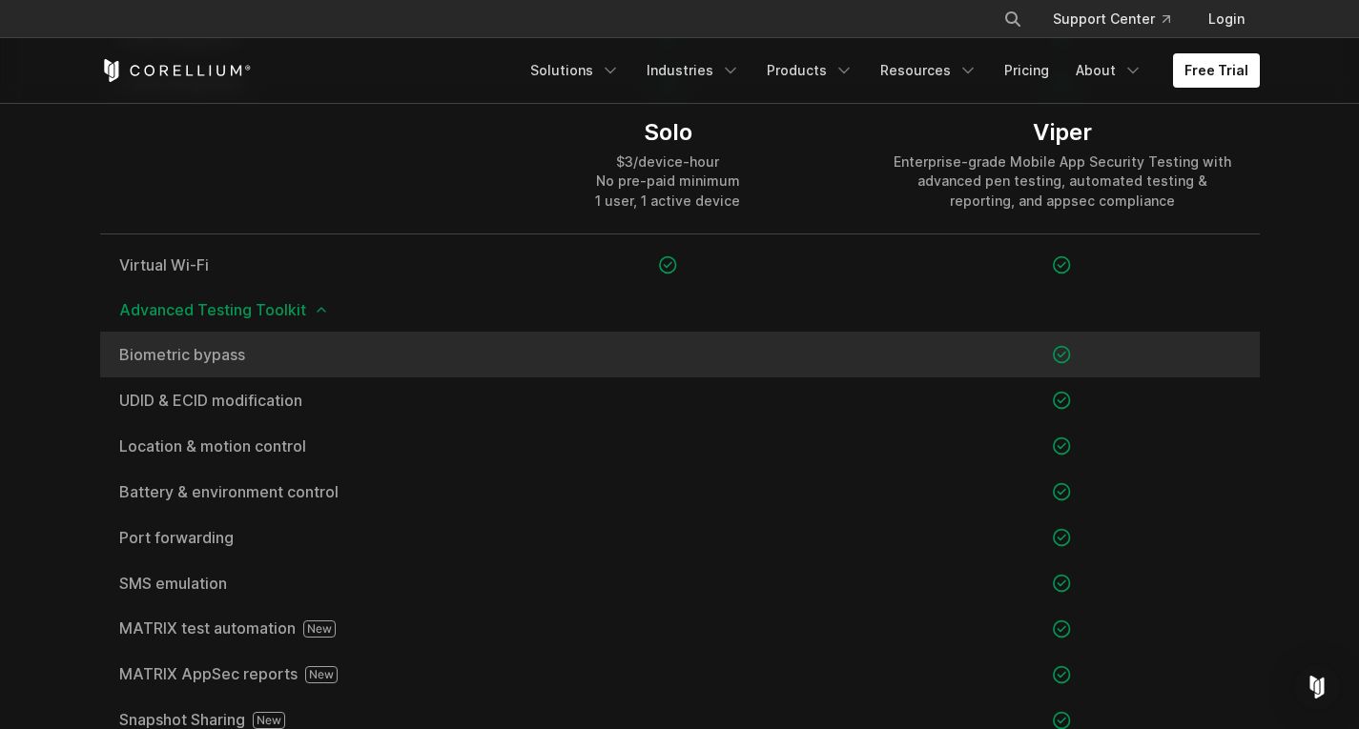
click at [674, 338] on div at bounding box center [668, 355] width 394 height 46
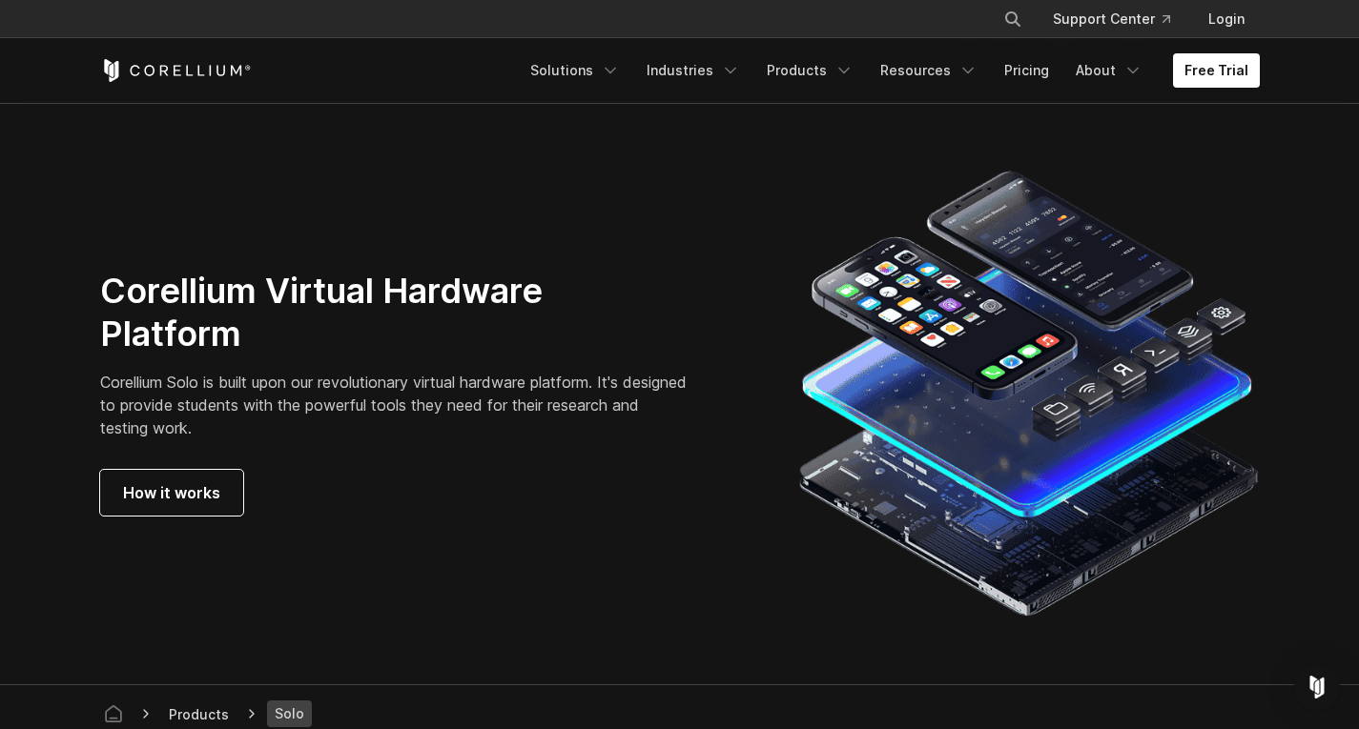
scroll to position [3242, 0]
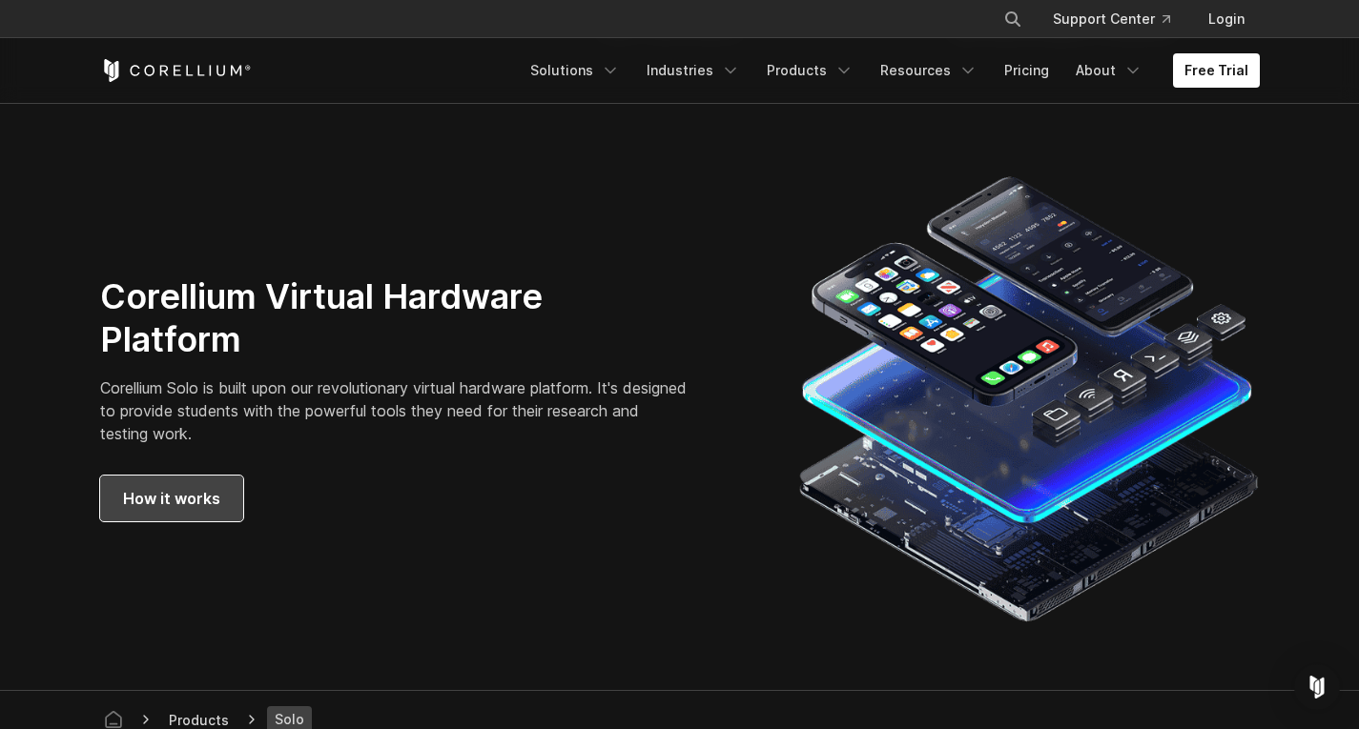
click at [148, 510] on span "How it works" at bounding box center [171, 498] width 97 height 23
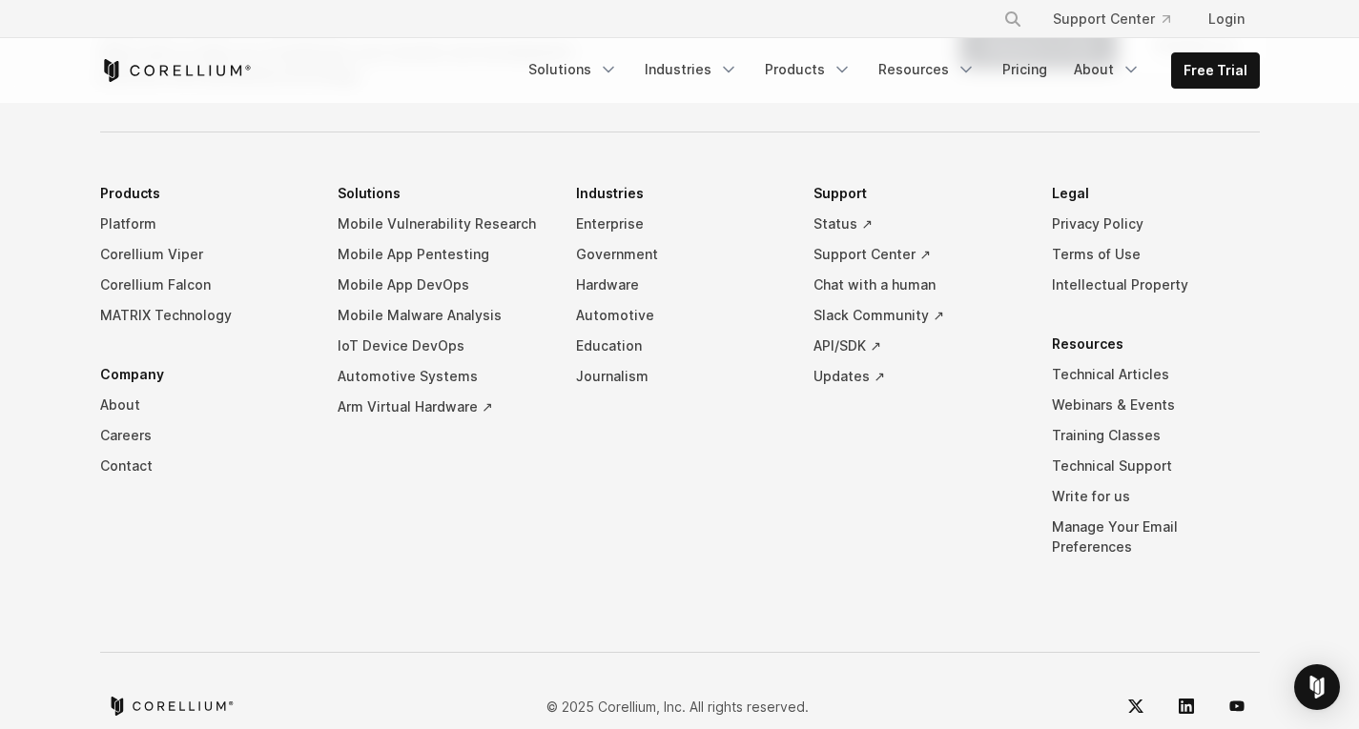
scroll to position [8200, 0]
